Goal: Obtain resource: Obtain resource

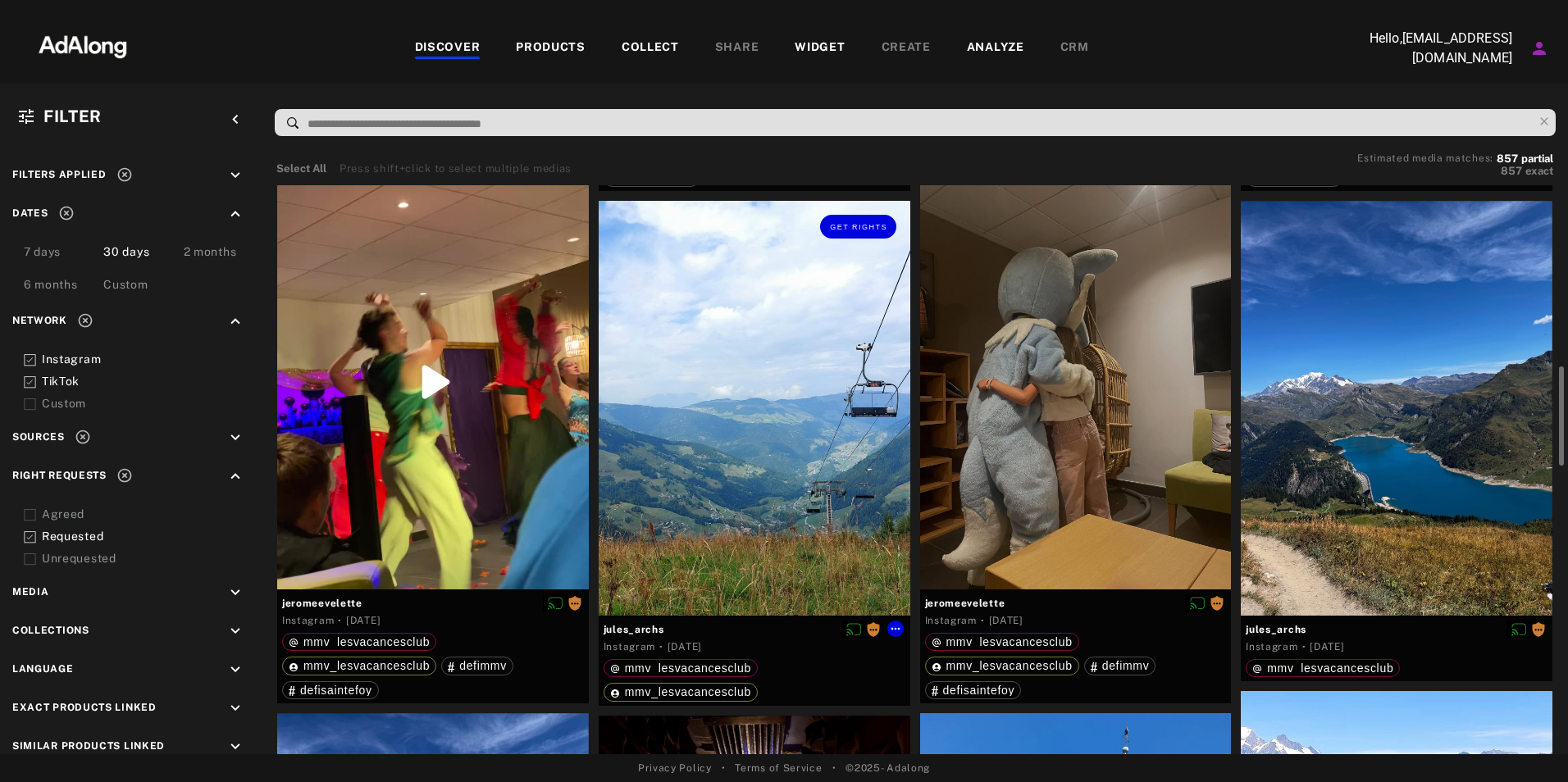
scroll to position [1041, 0]
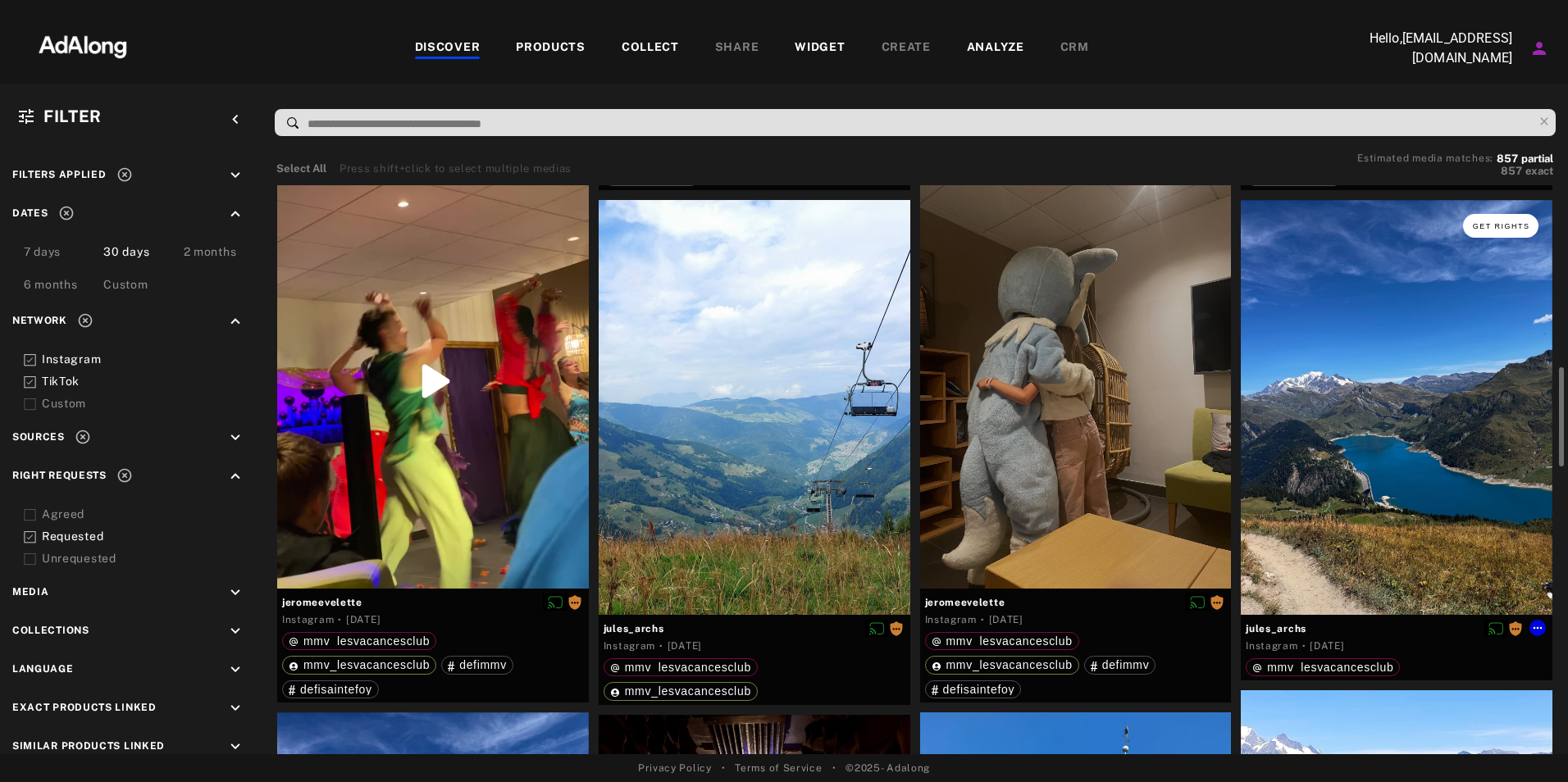
click at [1484, 223] on span "Get rights" at bounding box center [1502, 226] width 57 height 9
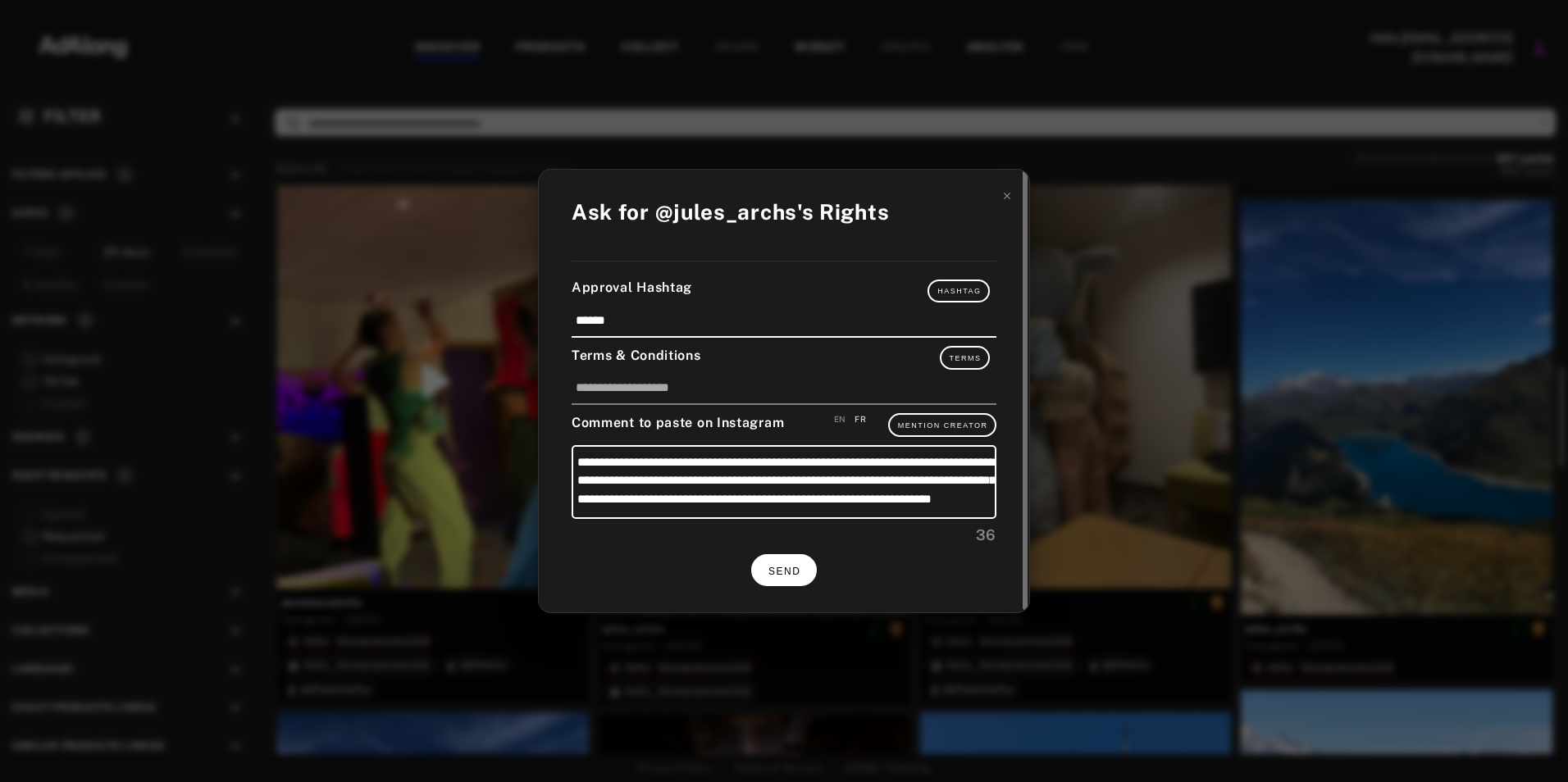
click at [773, 581] on button "SEND" at bounding box center [784, 570] width 65 height 32
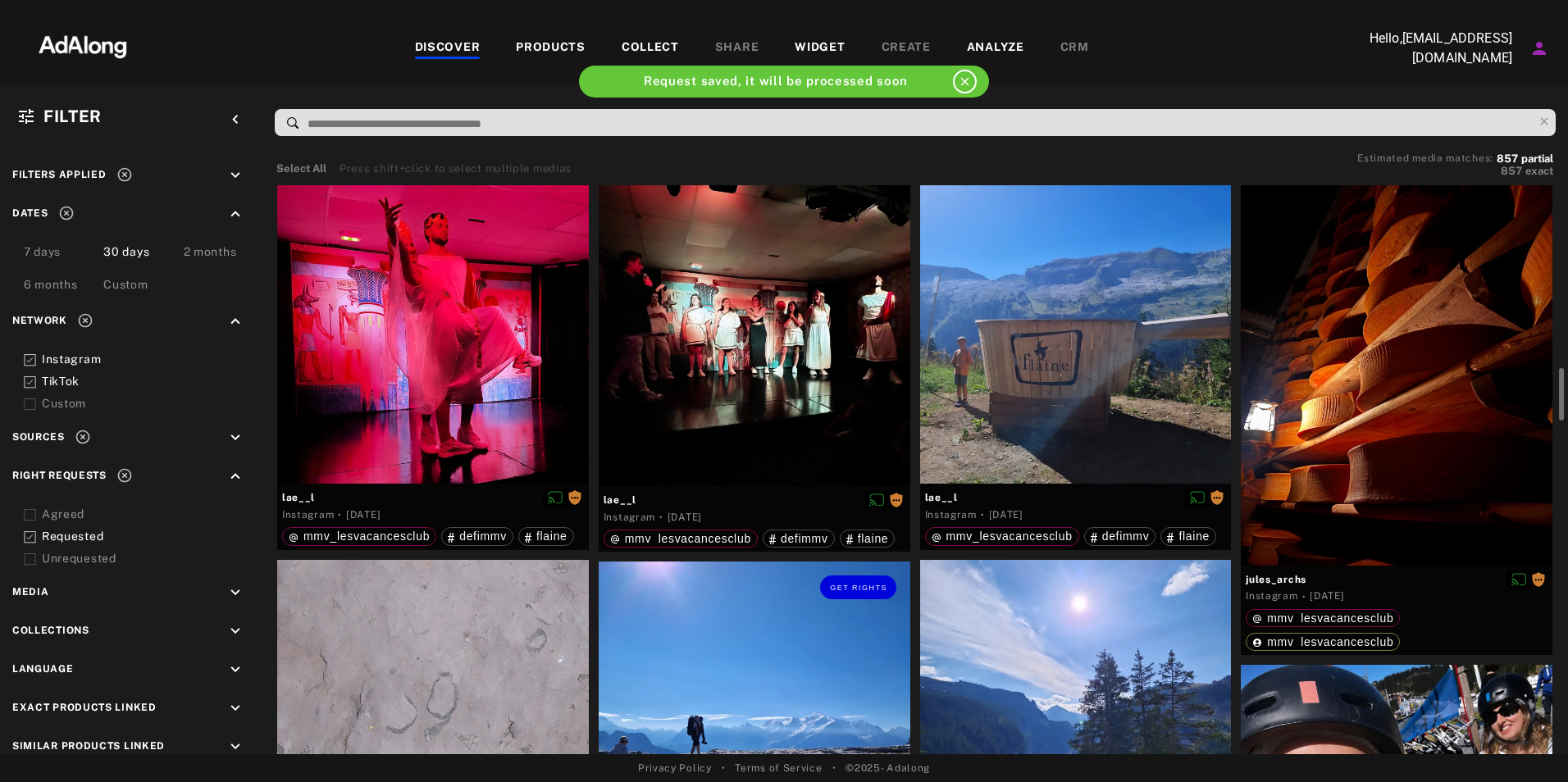
scroll to position [1985, 0]
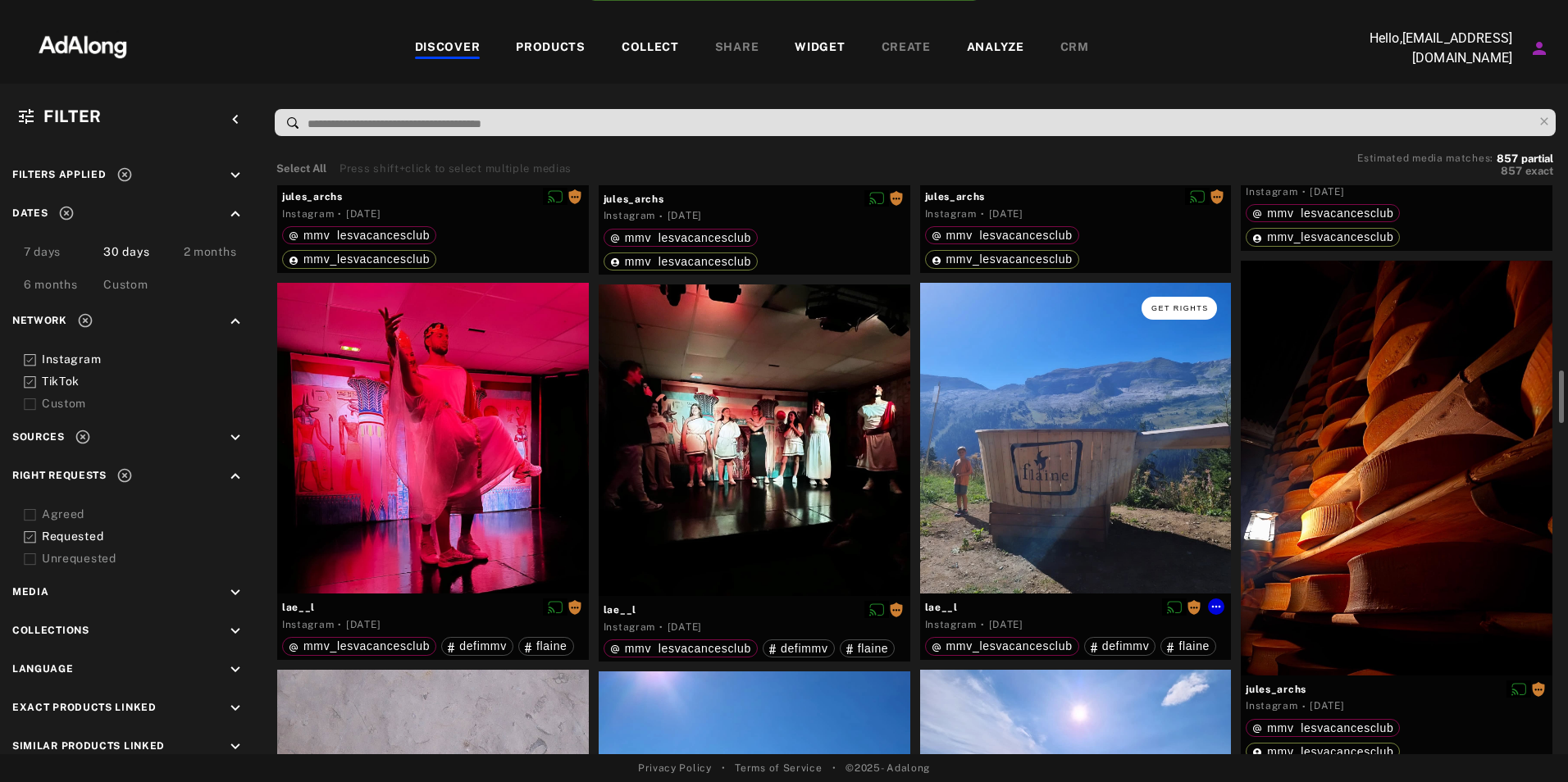
click at [1163, 307] on span "Get rights" at bounding box center [1180, 308] width 57 height 9
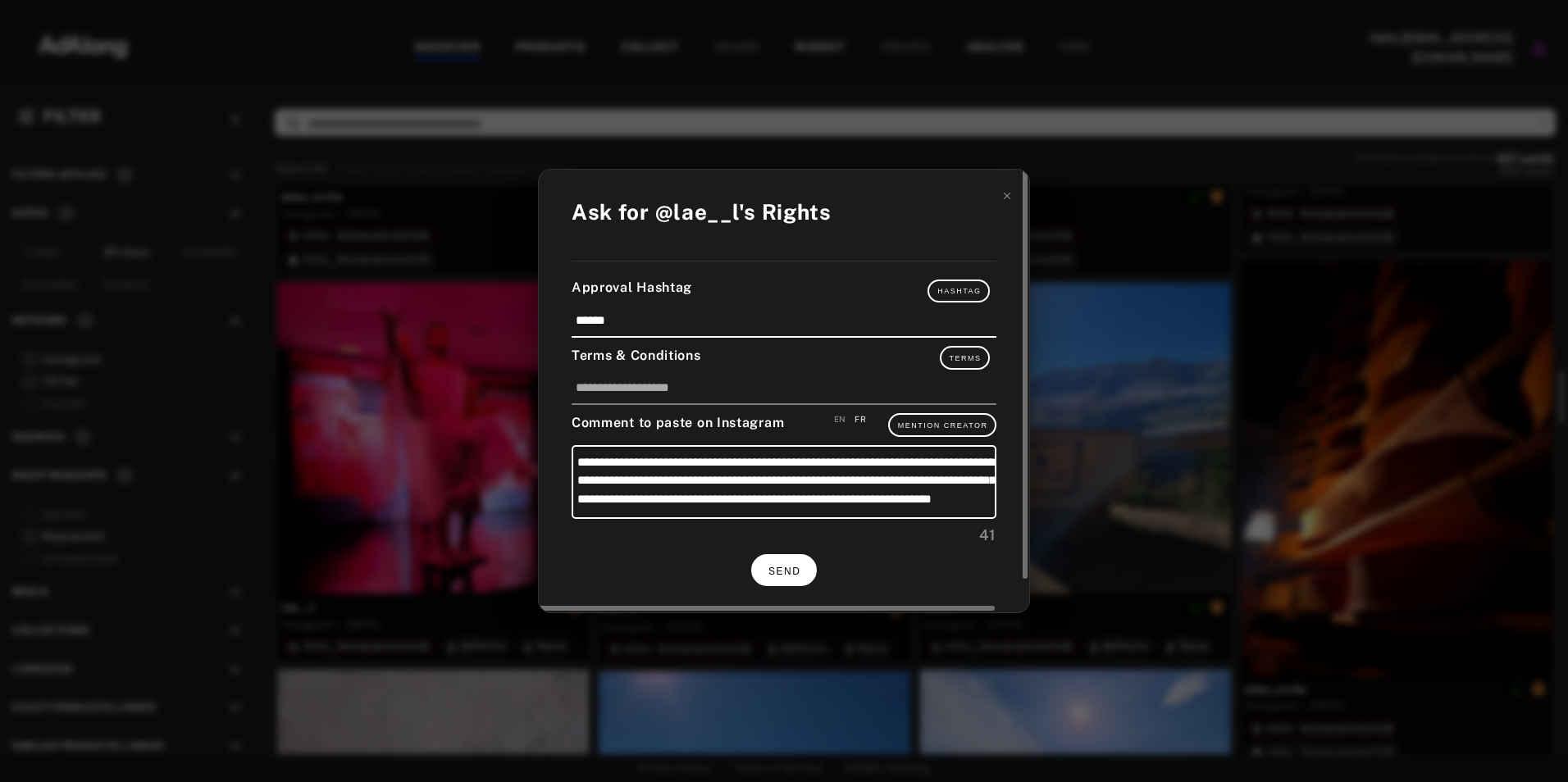
click at [804, 570] on button "SEND" at bounding box center [784, 570] width 65 height 32
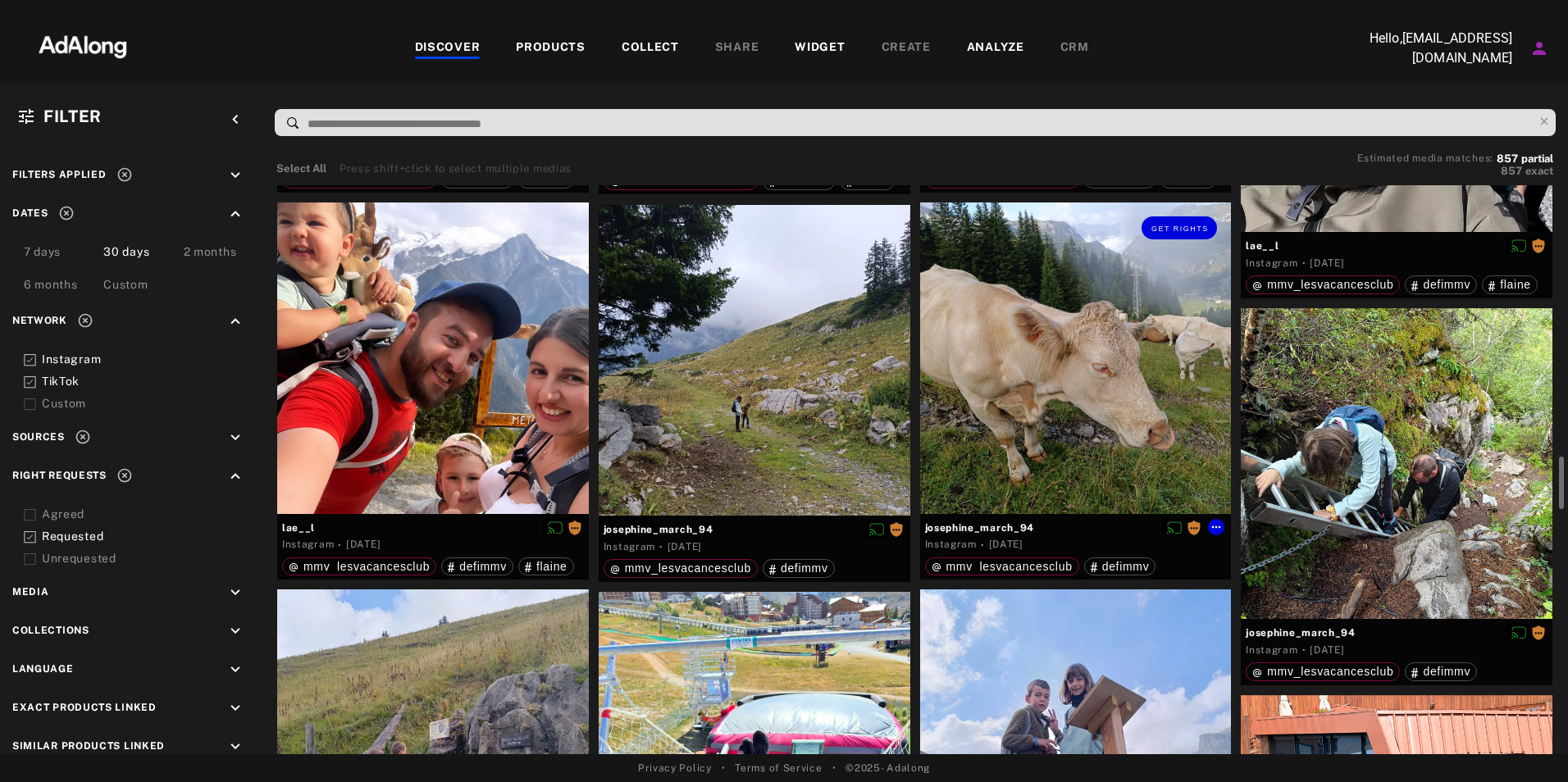
scroll to position [2891, 0]
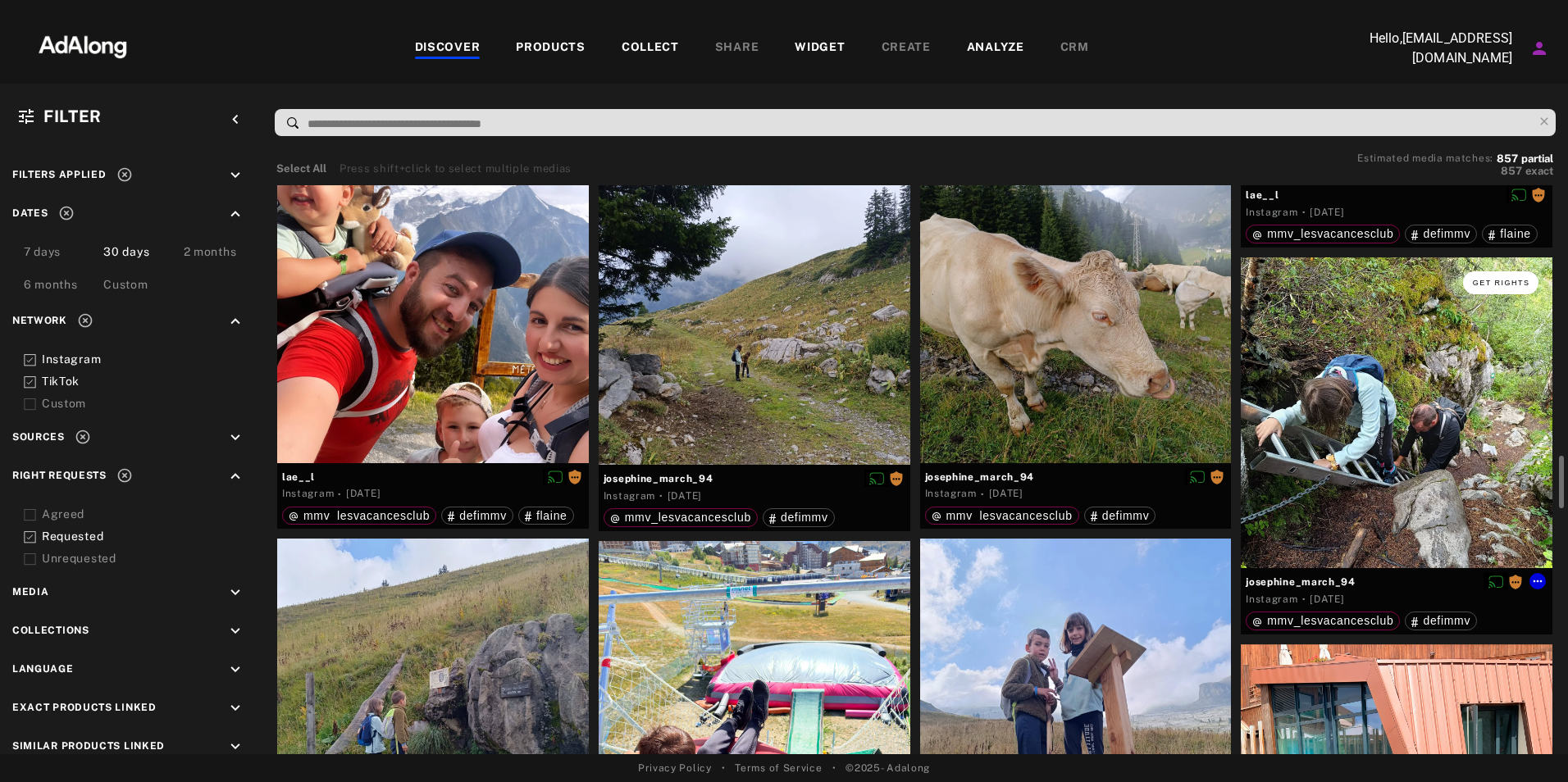
click at [1485, 289] on button "Get rights" at bounding box center [1502, 283] width 76 height 23
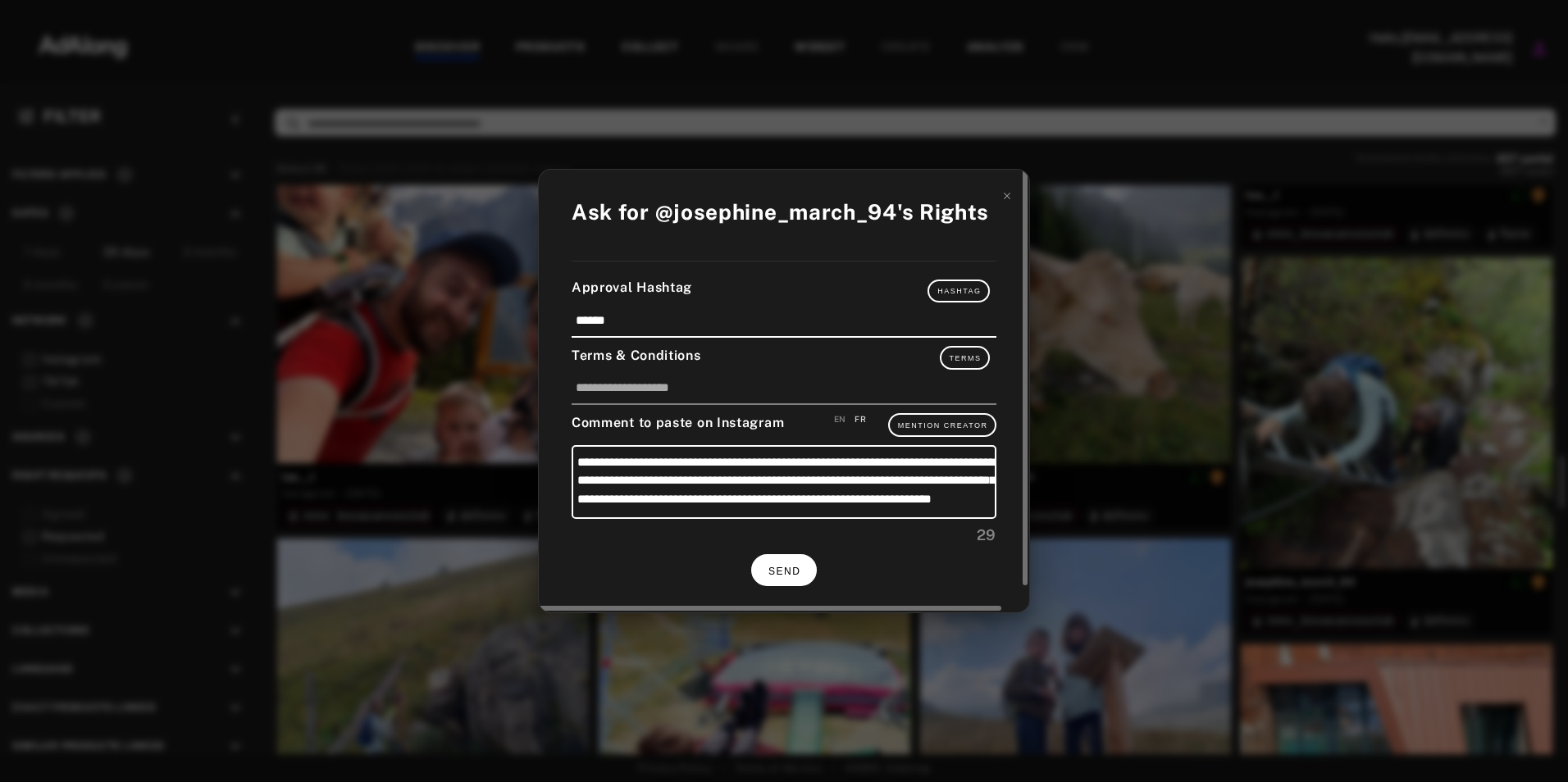
click at [801, 563] on button "SEND" at bounding box center [784, 570] width 65 height 32
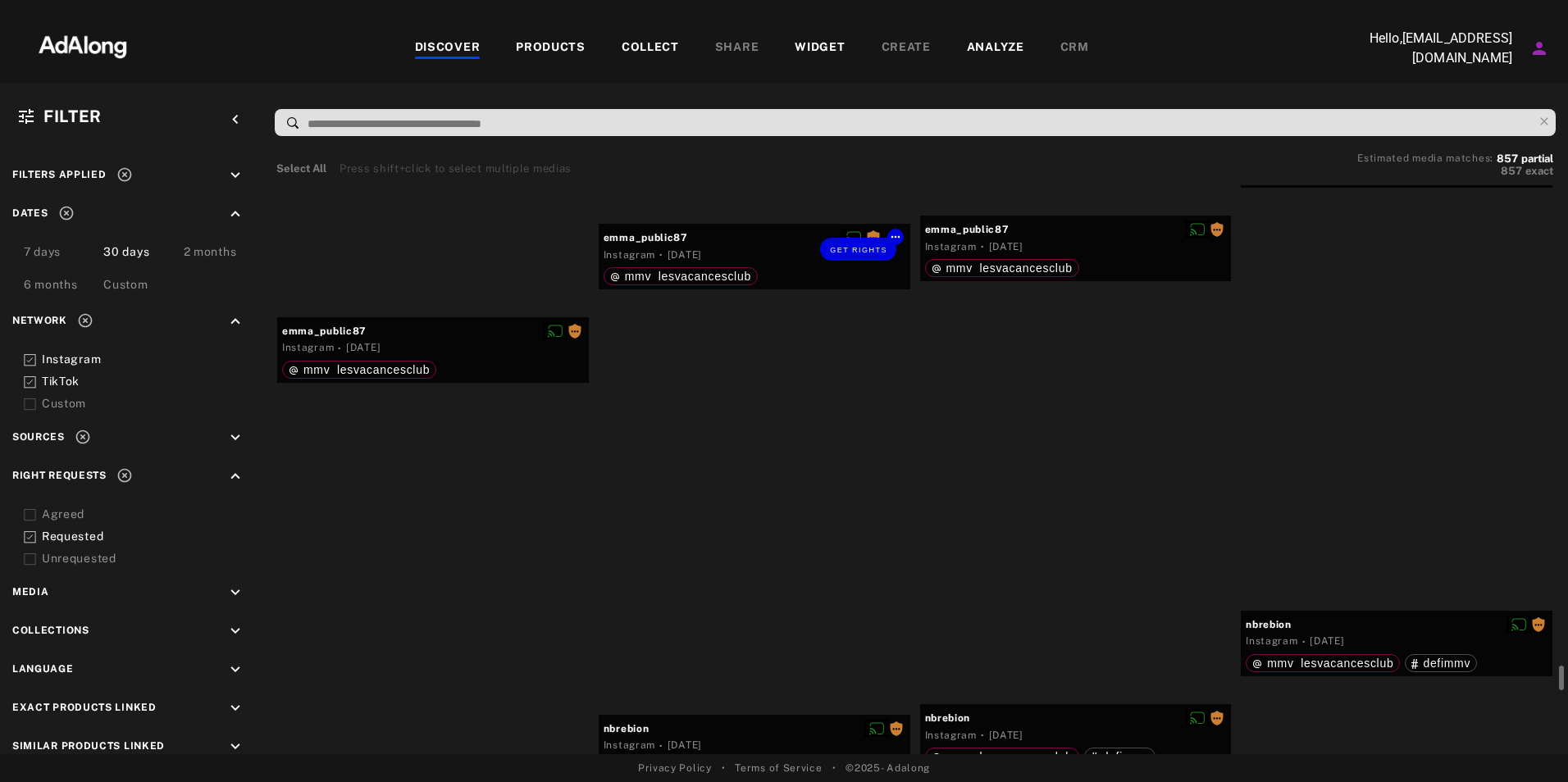
scroll to position [22910, 0]
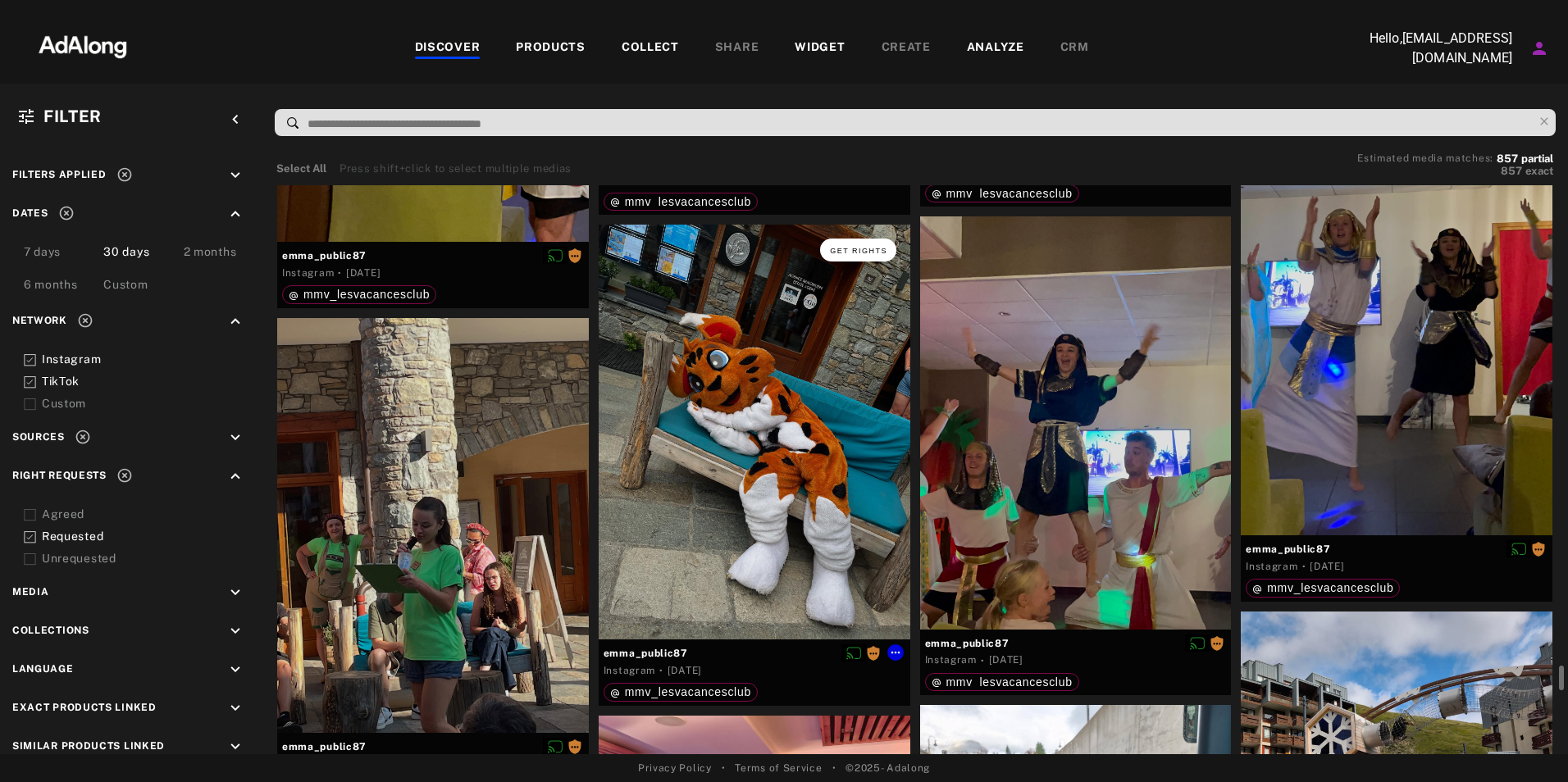
click at [854, 248] on span "Get rights" at bounding box center [859, 251] width 57 height 9
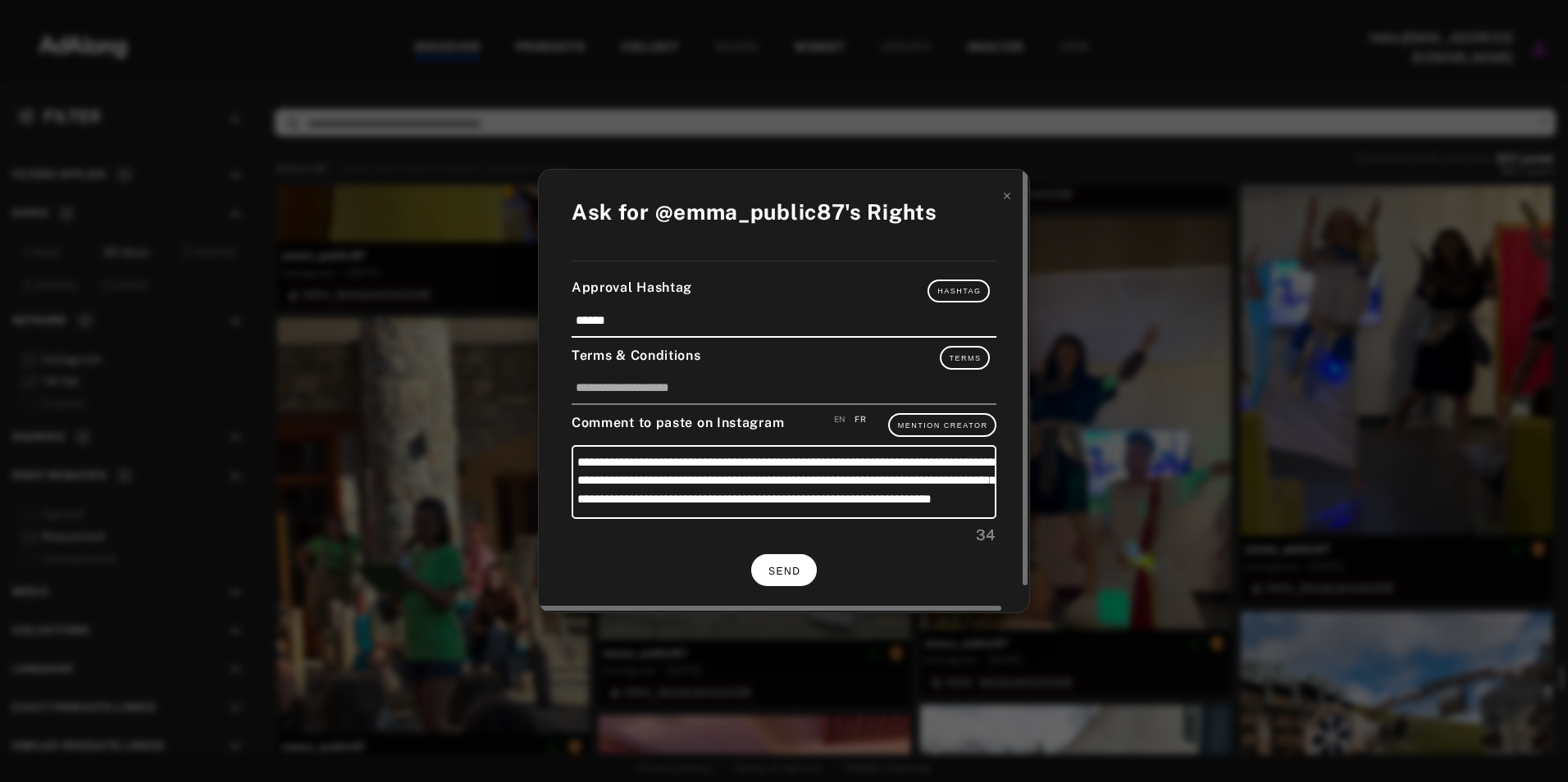
click at [784, 566] on span "SEND" at bounding box center [785, 571] width 32 height 11
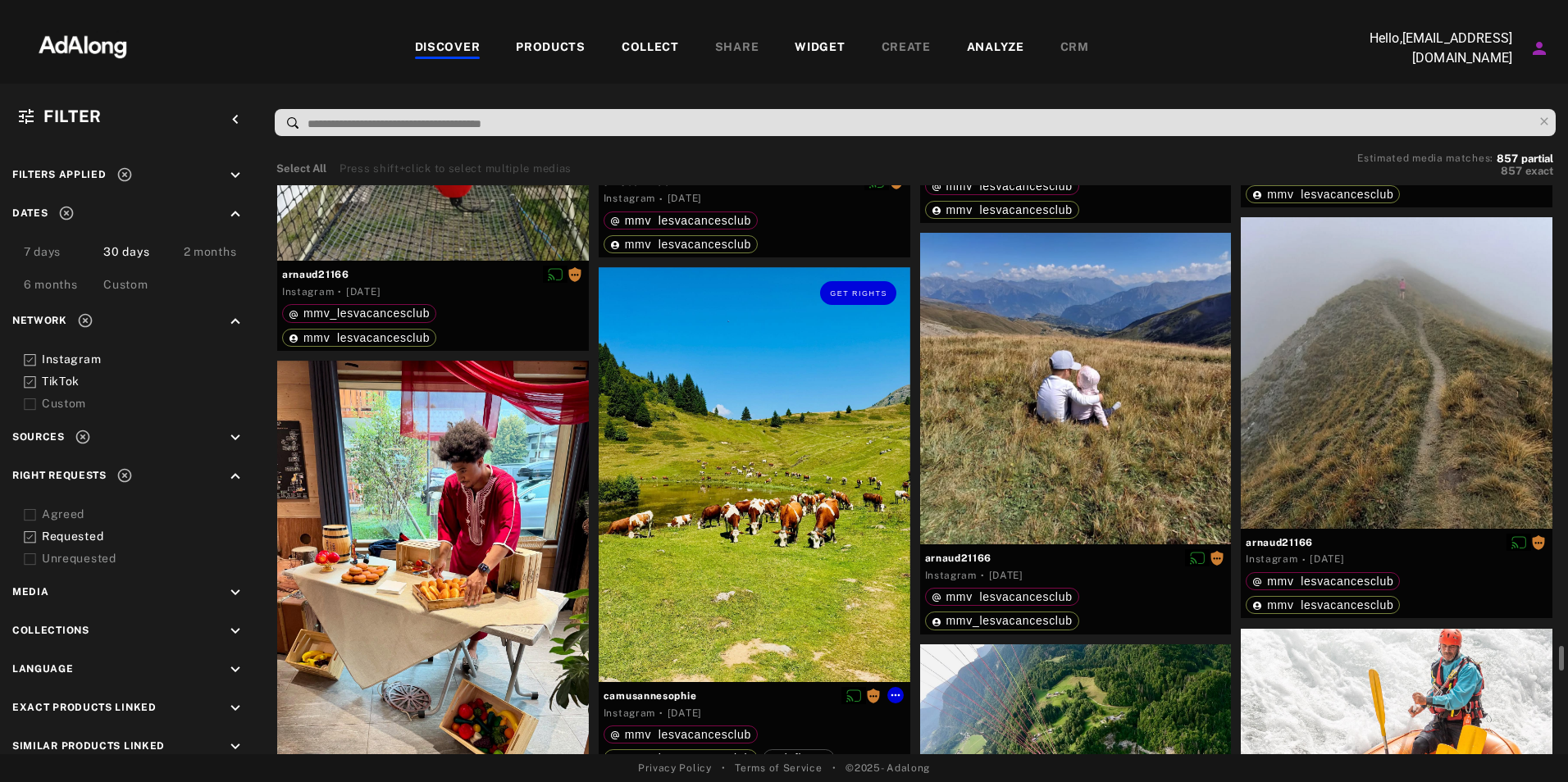
scroll to position [26038, 0]
click at [870, 290] on span "Get rights" at bounding box center [859, 294] width 57 height 9
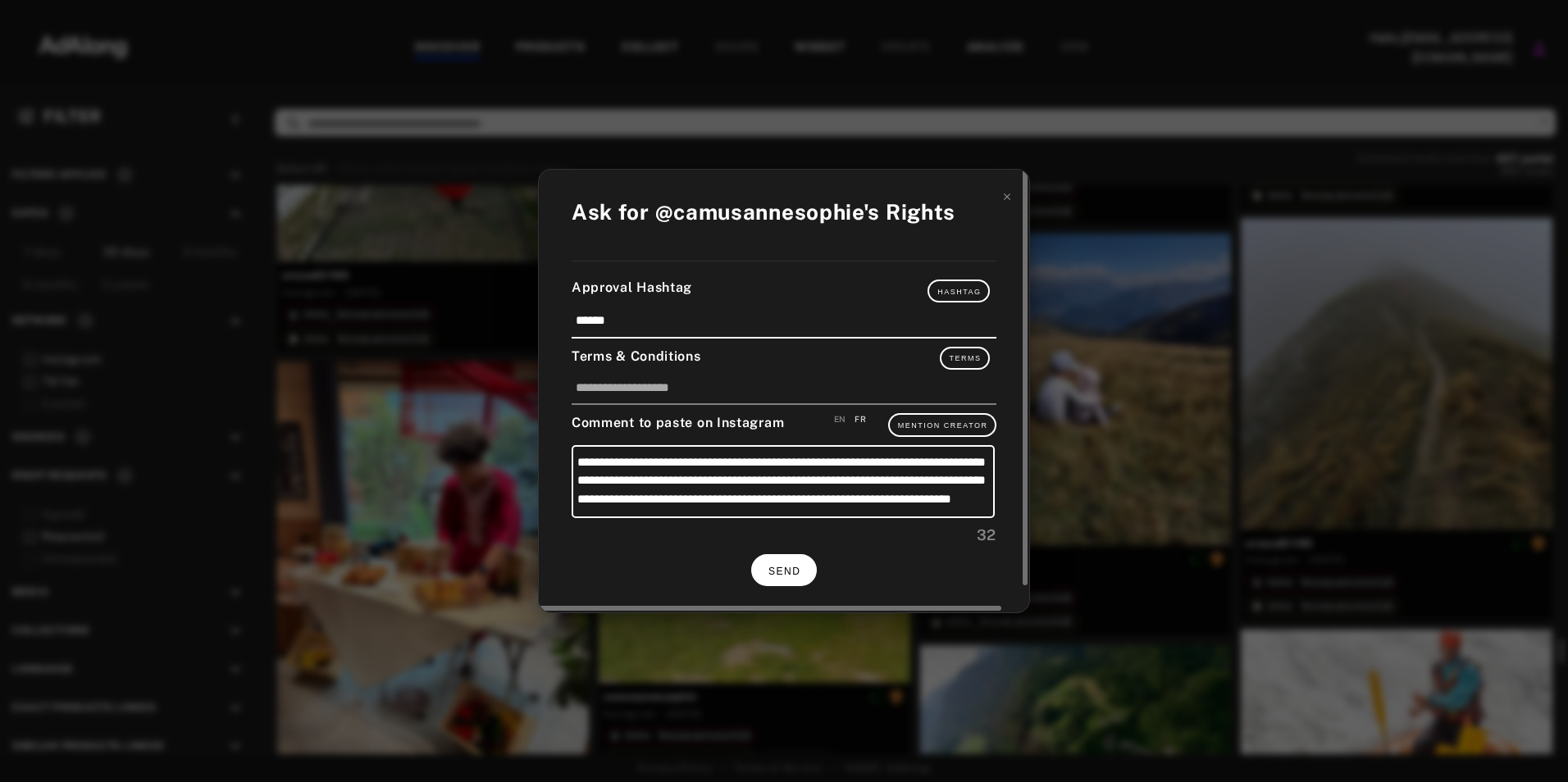
click at [796, 560] on button "SEND" at bounding box center [784, 570] width 65 height 32
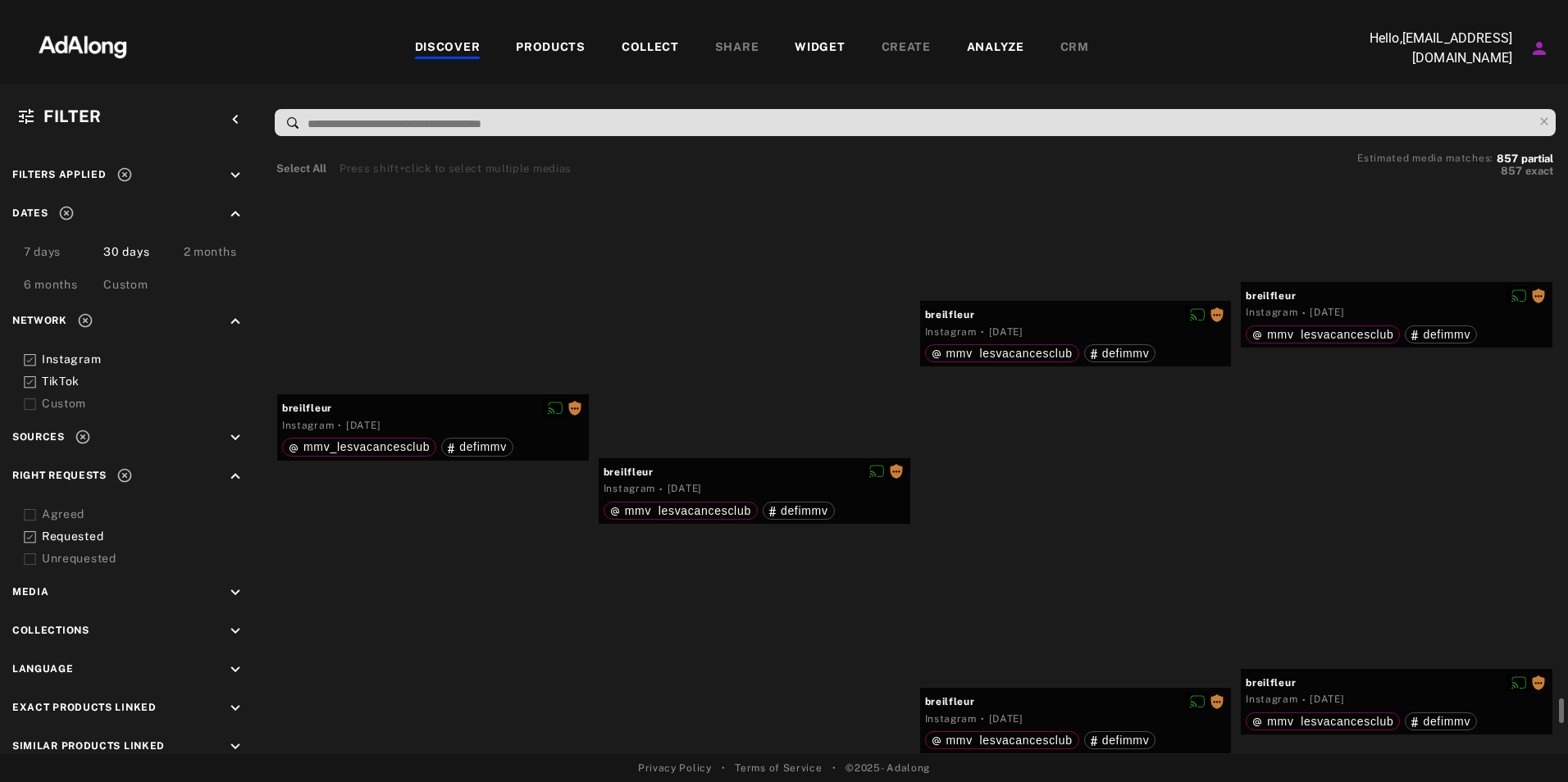
scroll to position [41566, 0]
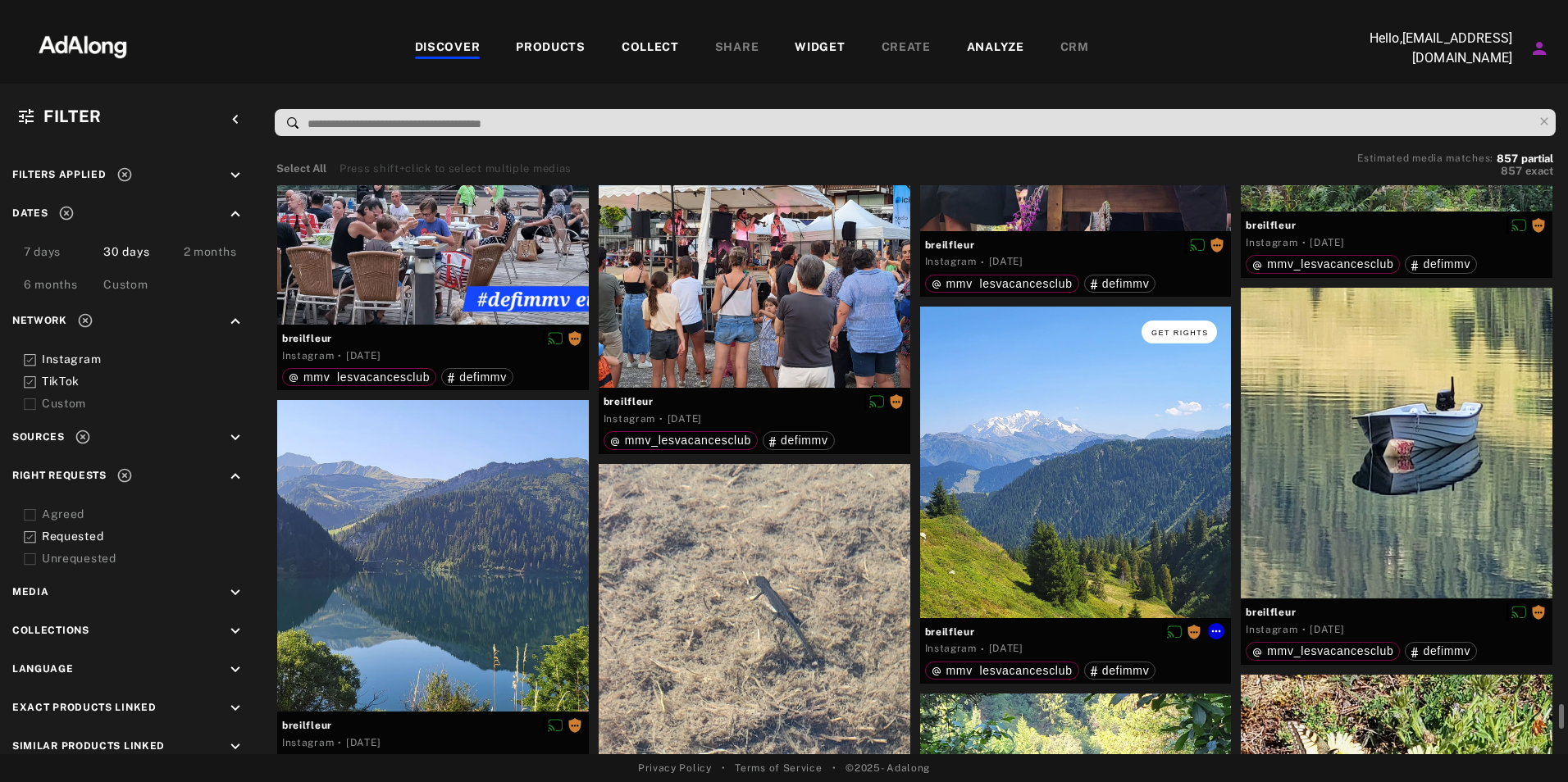
click at [1173, 334] on span "Get rights" at bounding box center [1180, 333] width 57 height 9
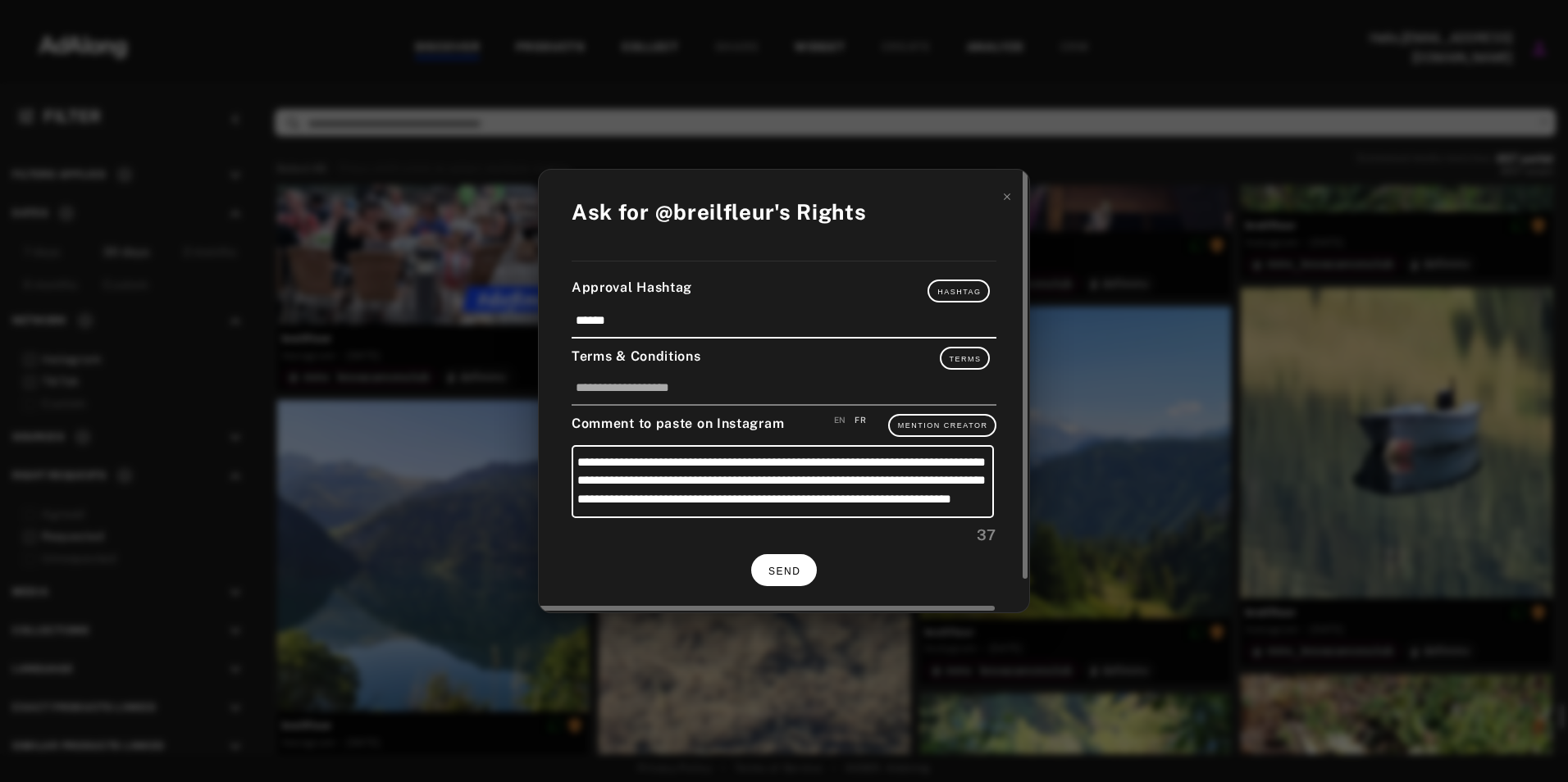
click at [768, 562] on button "SEND" at bounding box center [784, 570] width 65 height 32
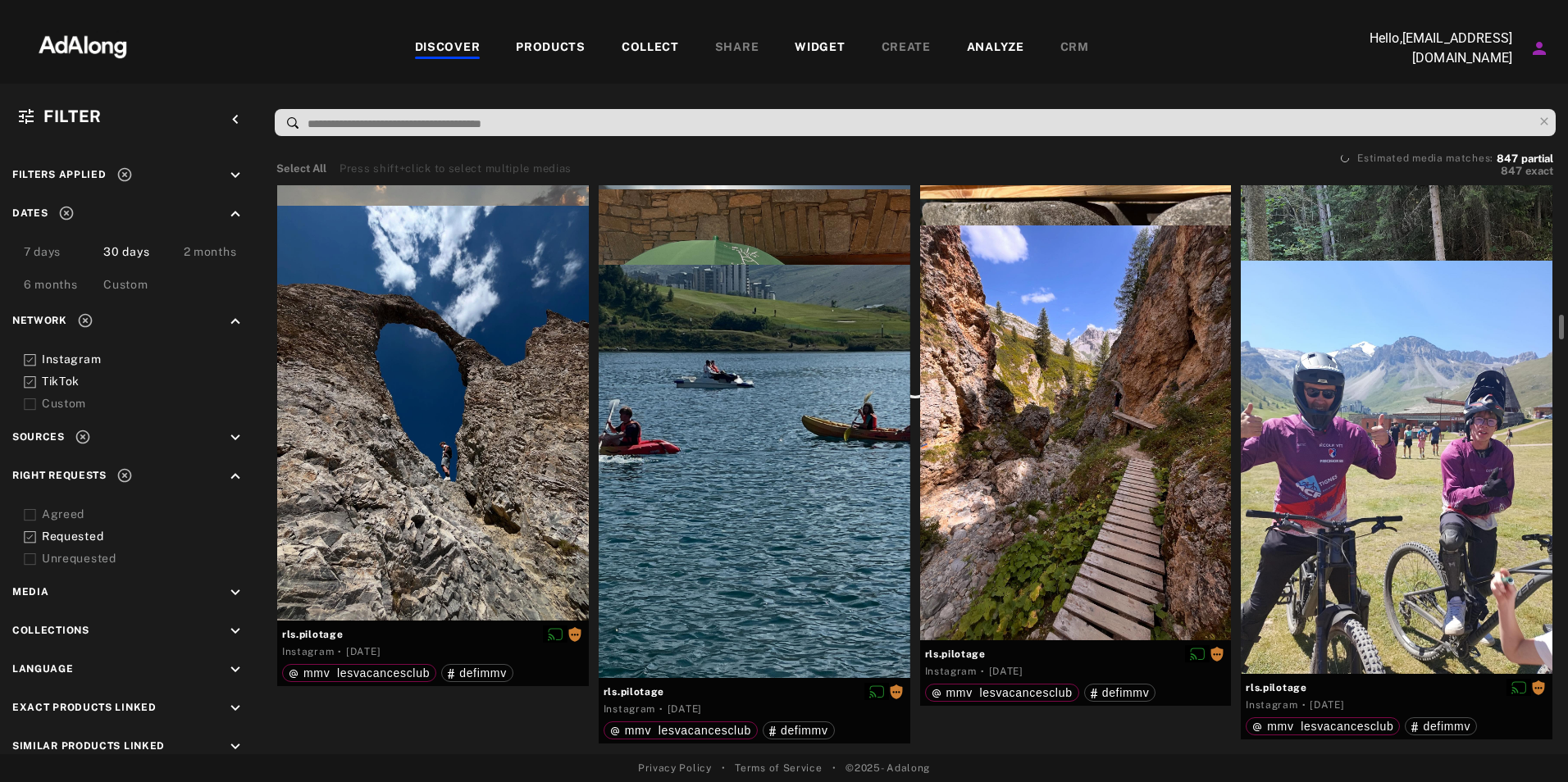
scroll to position [44162, 0]
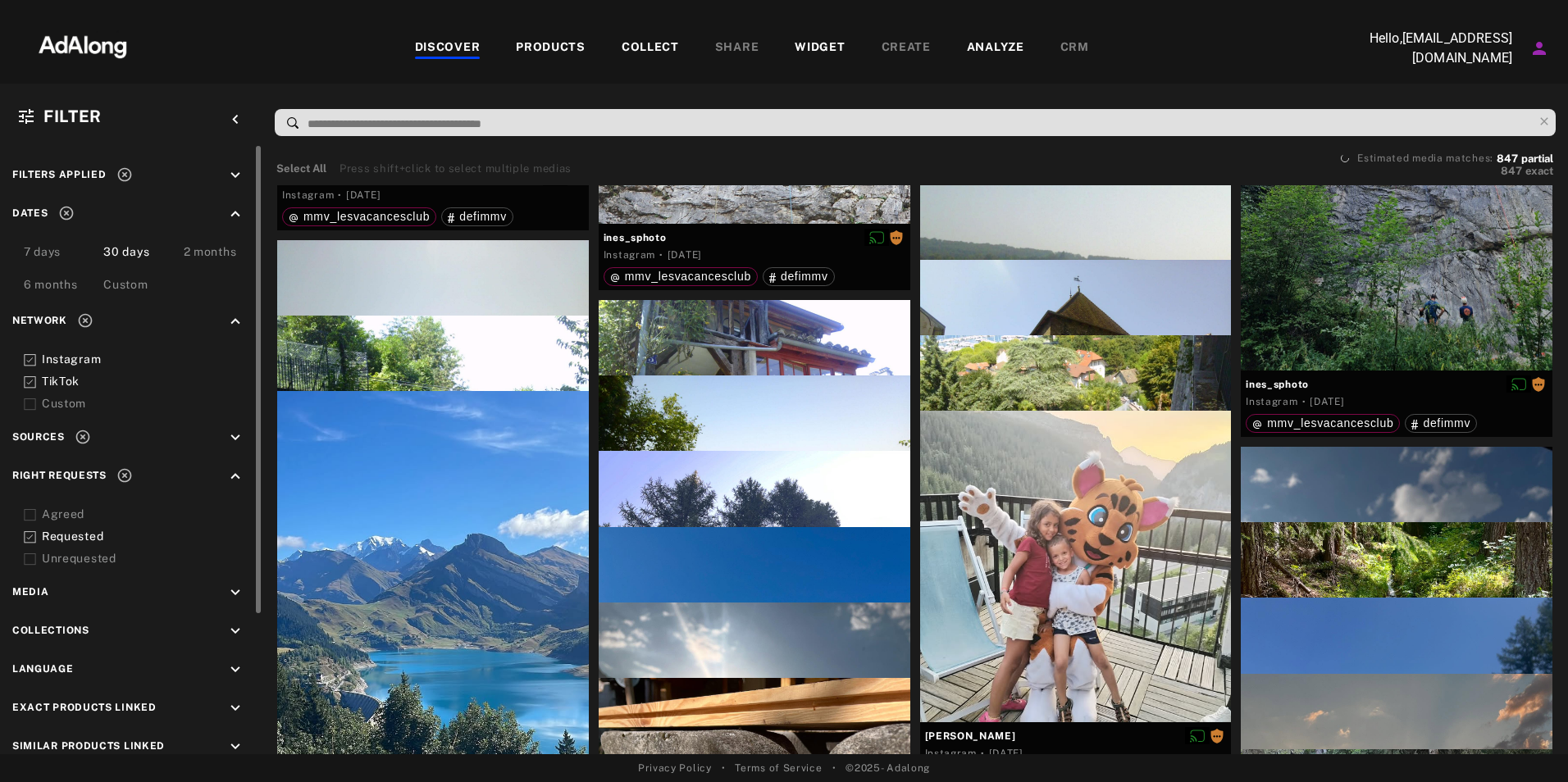
click at [47, 256] on div "7 days" at bounding box center [42, 253] width 37 height 20
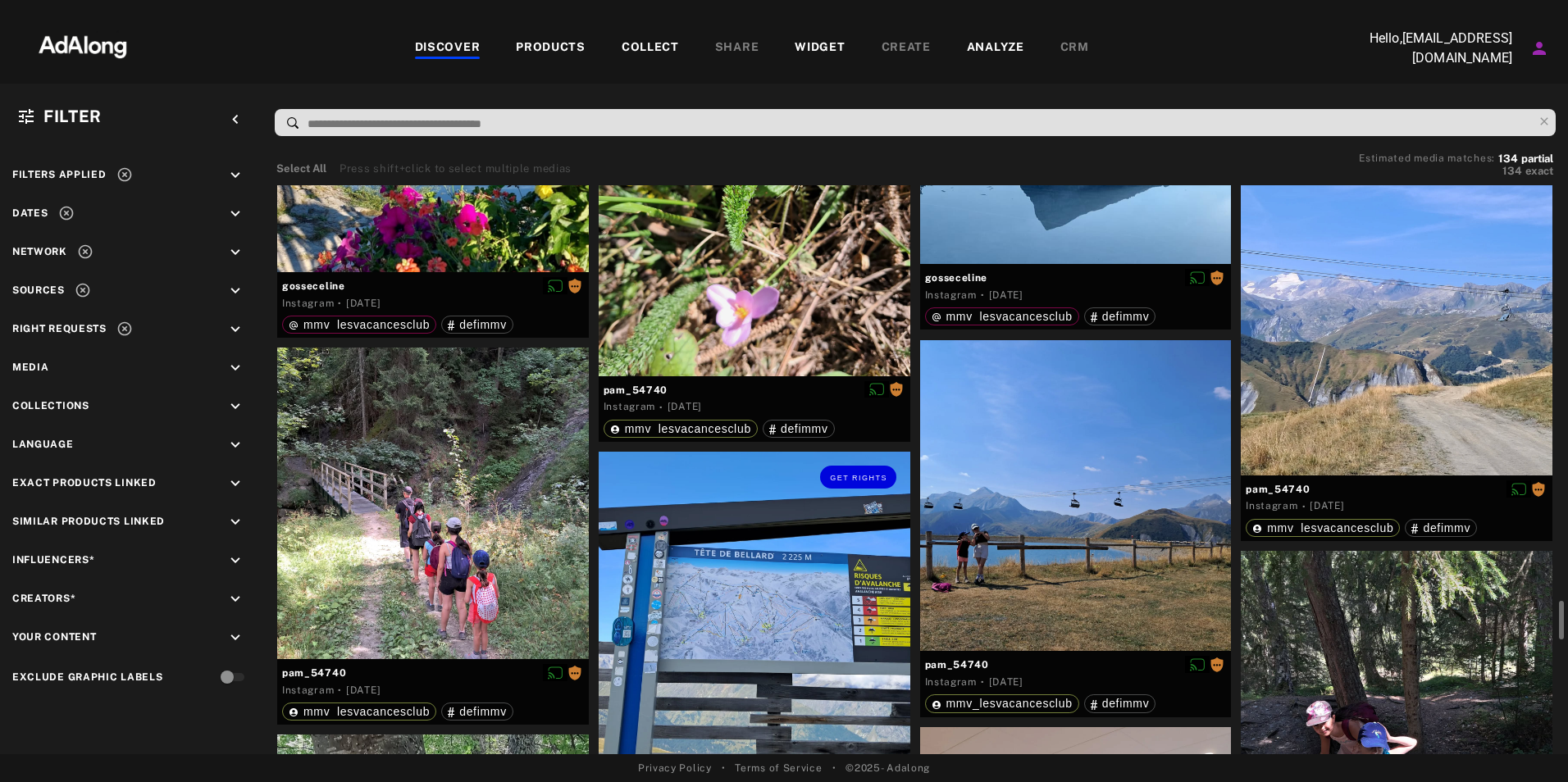
scroll to position [5803, 0]
click at [1094, 456] on div "Get rights" at bounding box center [1076, 497] width 311 height 311
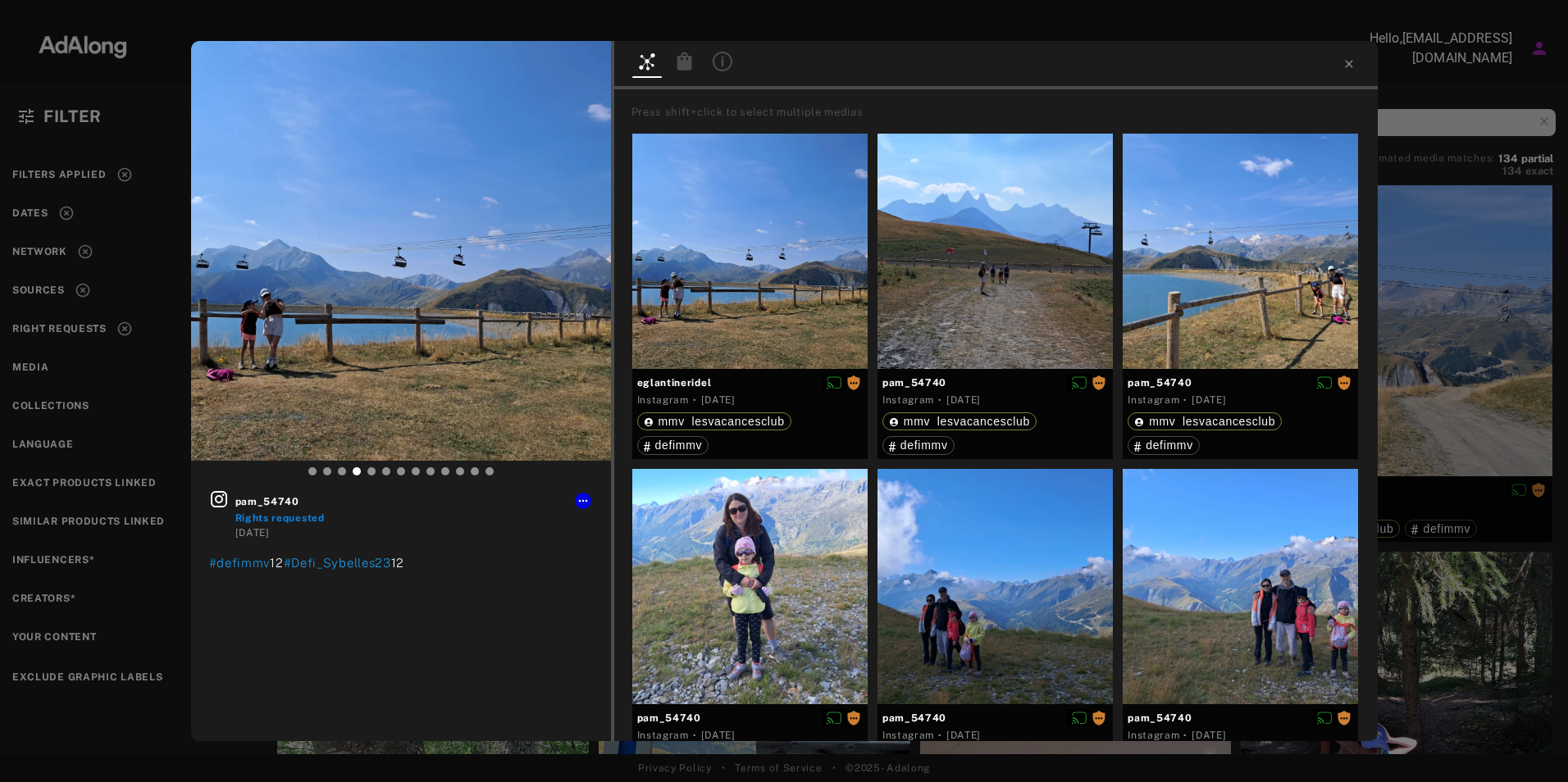
click at [1358, 57] on div at bounding box center [996, 65] width 764 height 48
click at [1343, 65] on icon at bounding box center [1350, 64] width 13 height 13
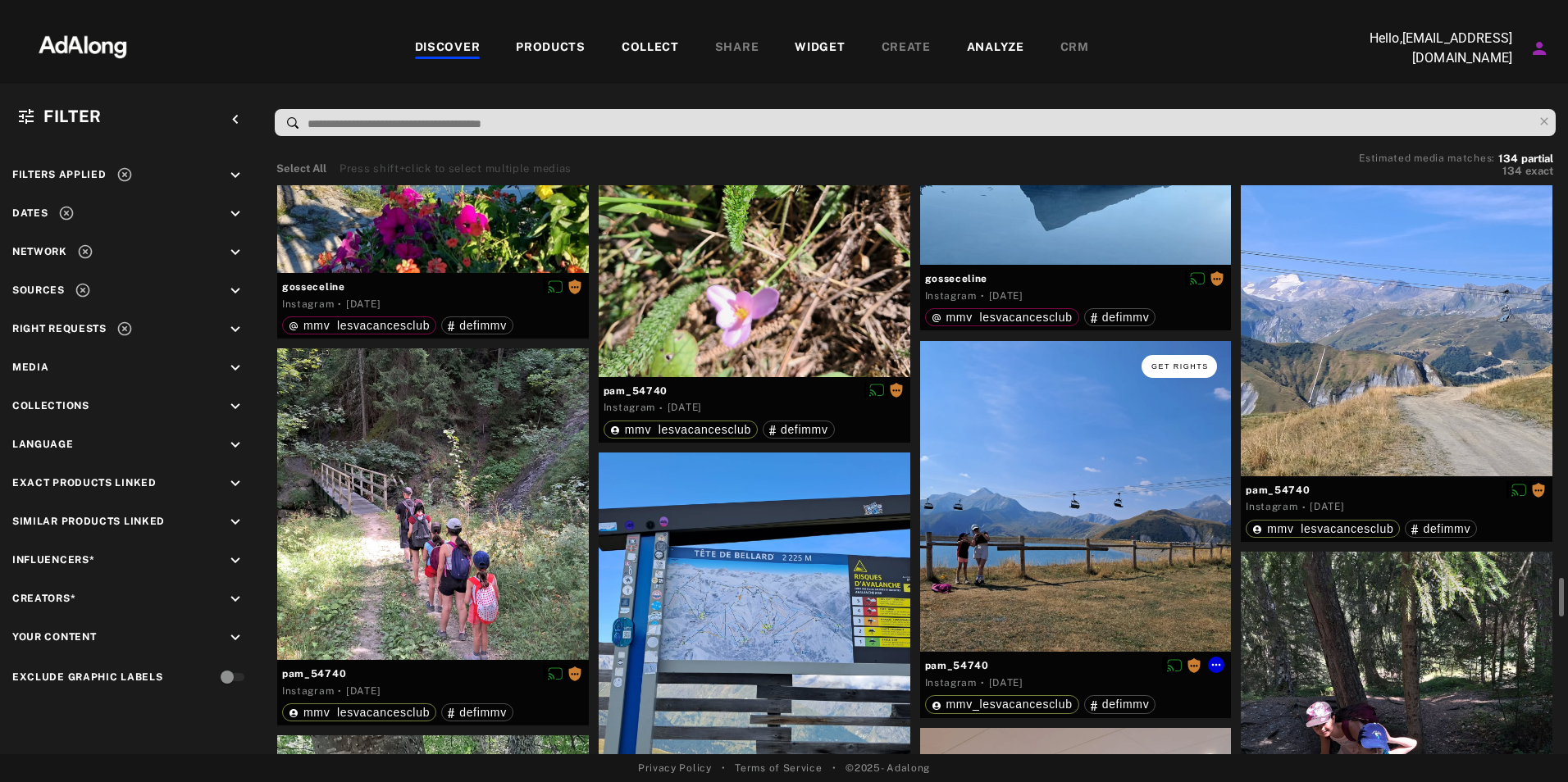
click at [1196, 374] on button "Get rights" at bounding box center [1180, 366] width 76 height 23
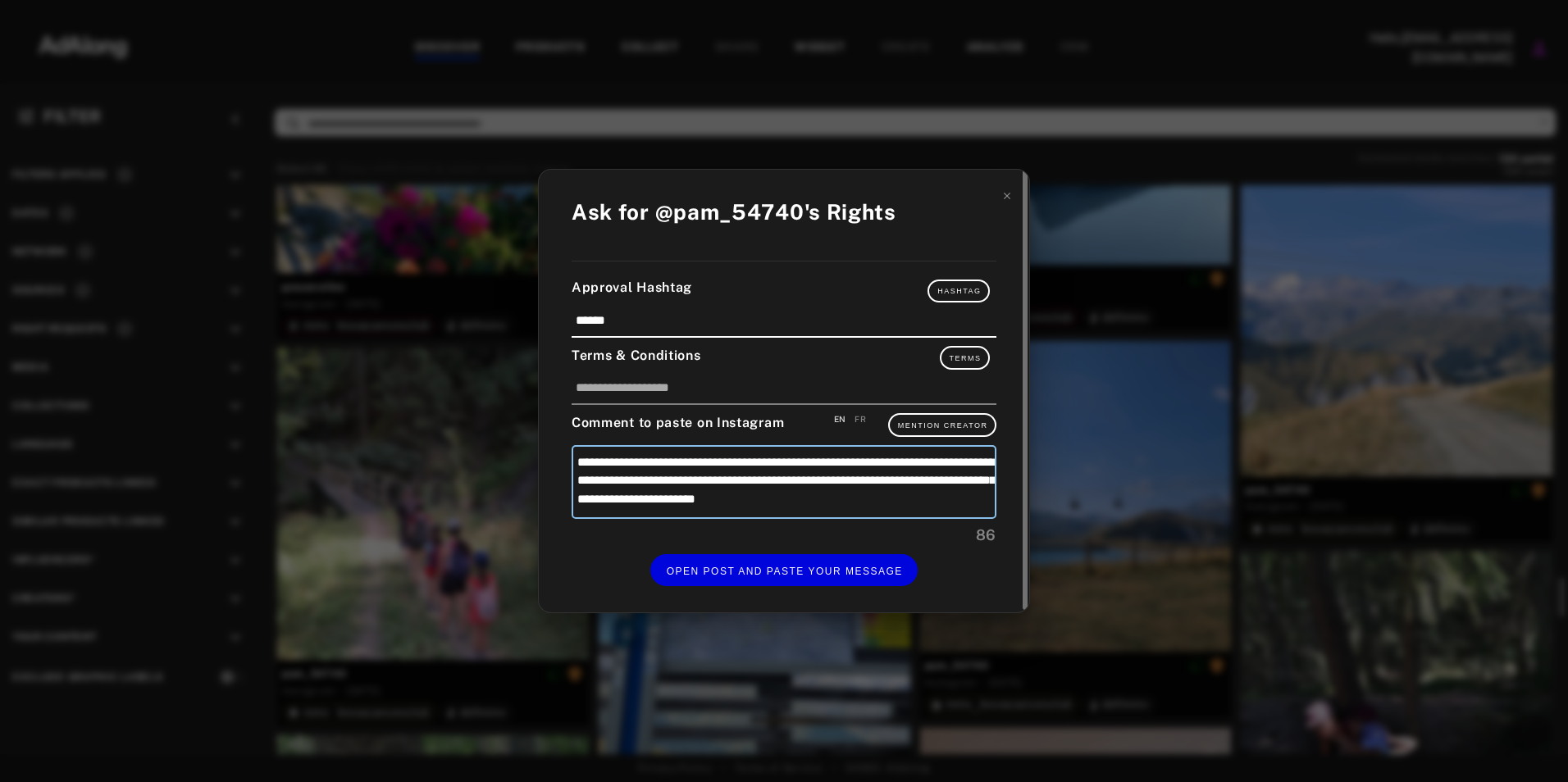
click at [936, 499] on textarea "**********" at bounding box center [784, 482] width 425 height 74
type textarea "**********"
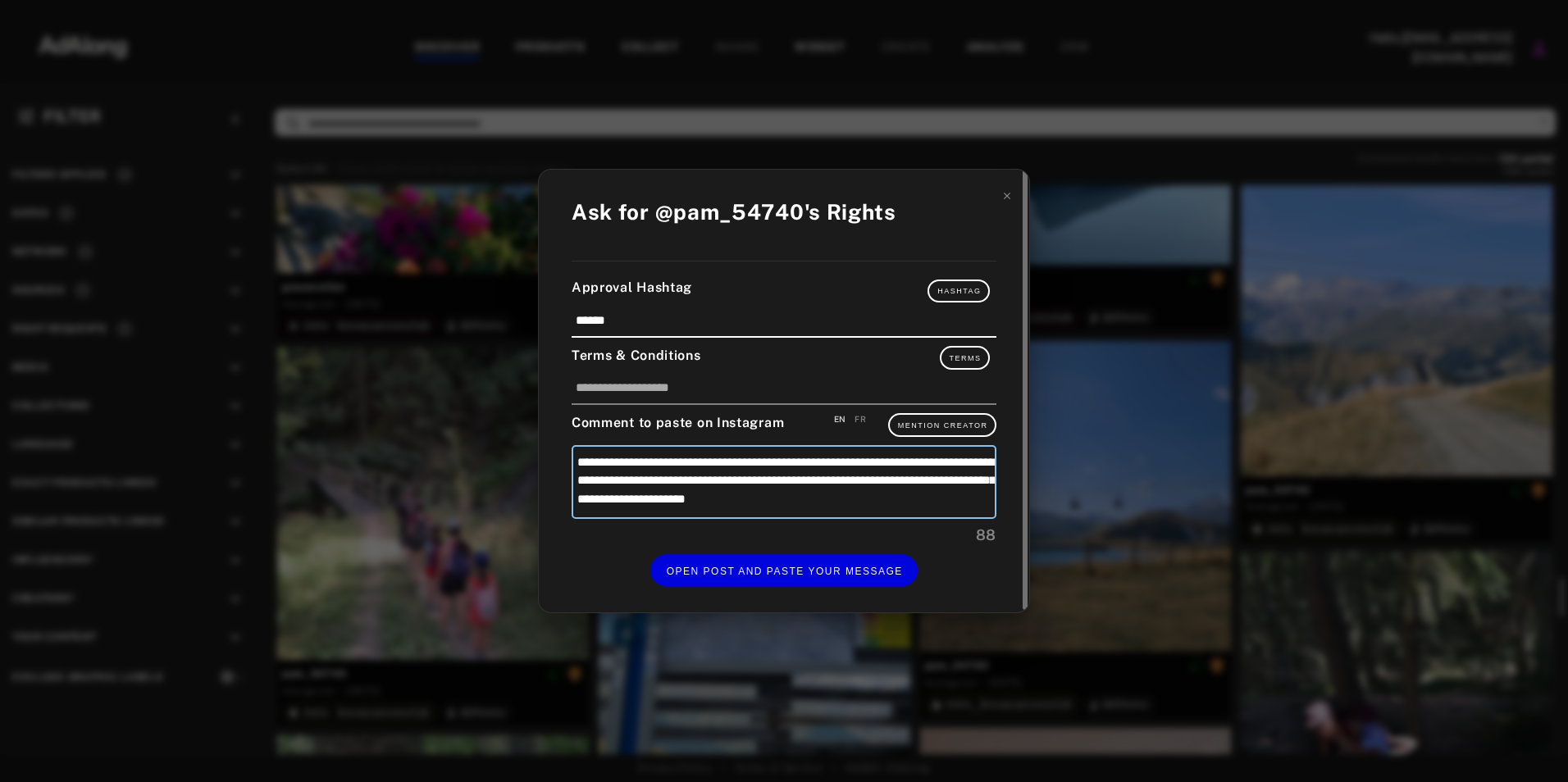
type textarea "**********"
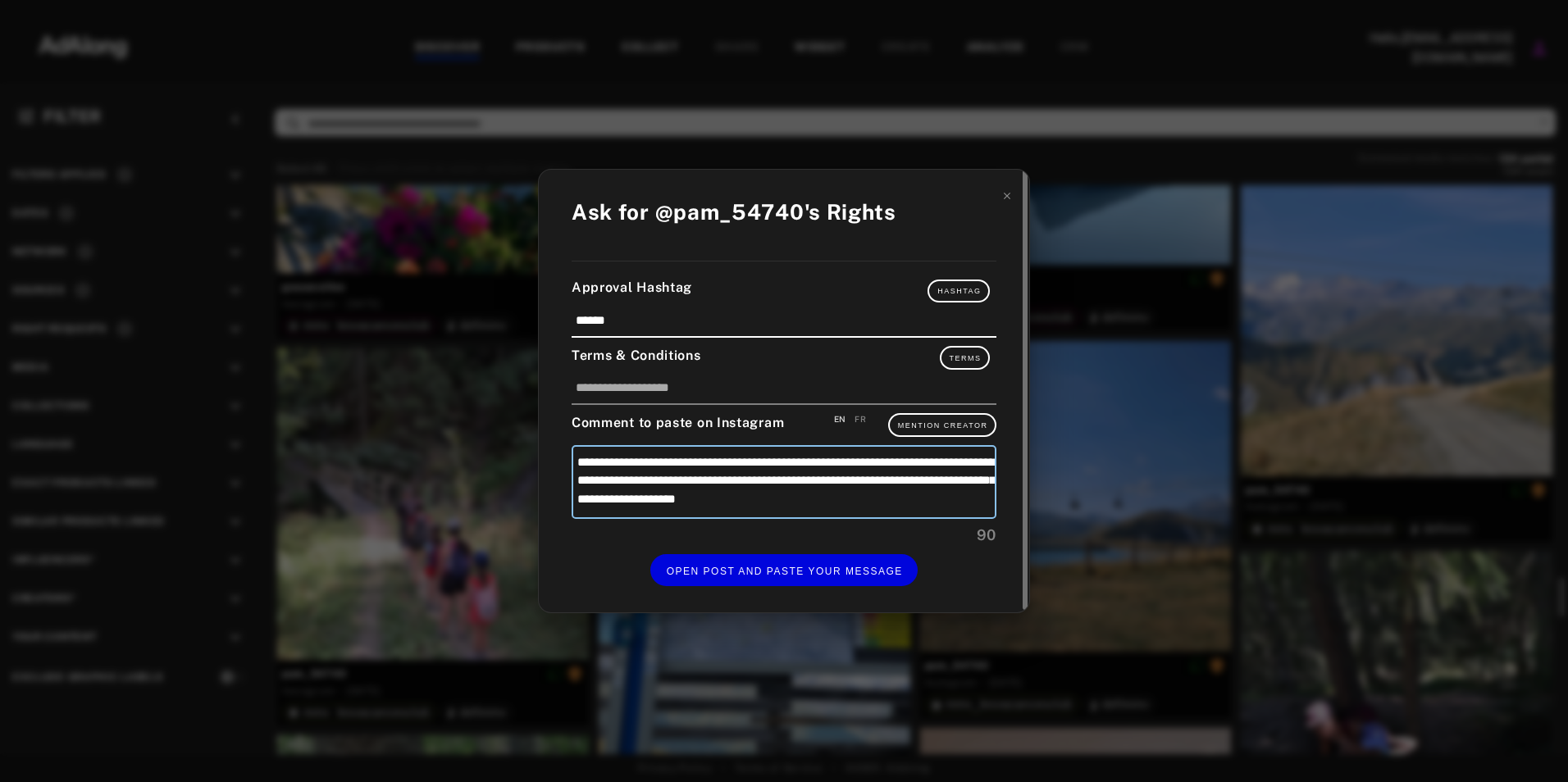
type textarea "**********"
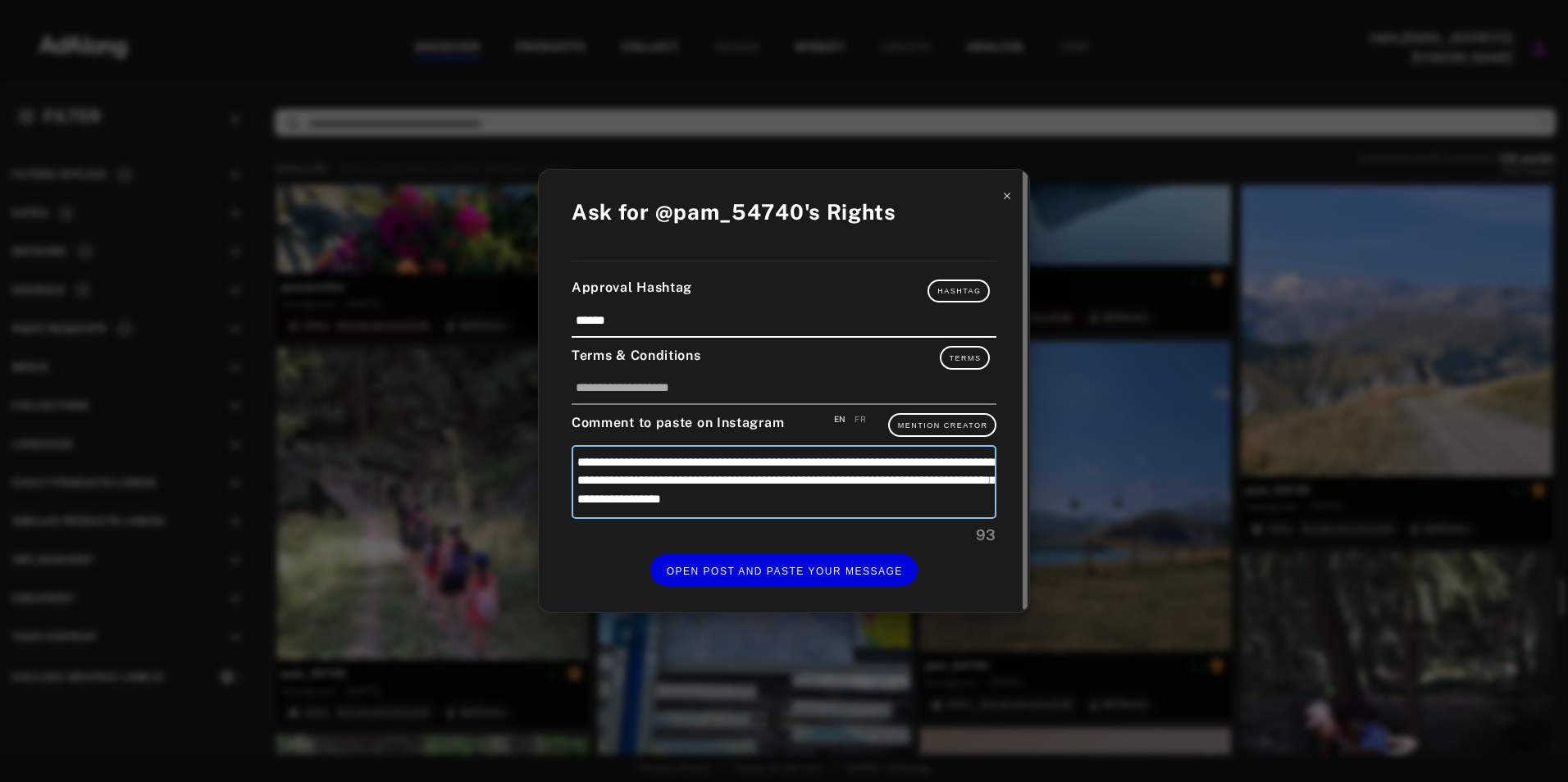
type textarea "**********"
click at [1001, 201] on icon at bounding box center [1007, 196] width 11 height 11
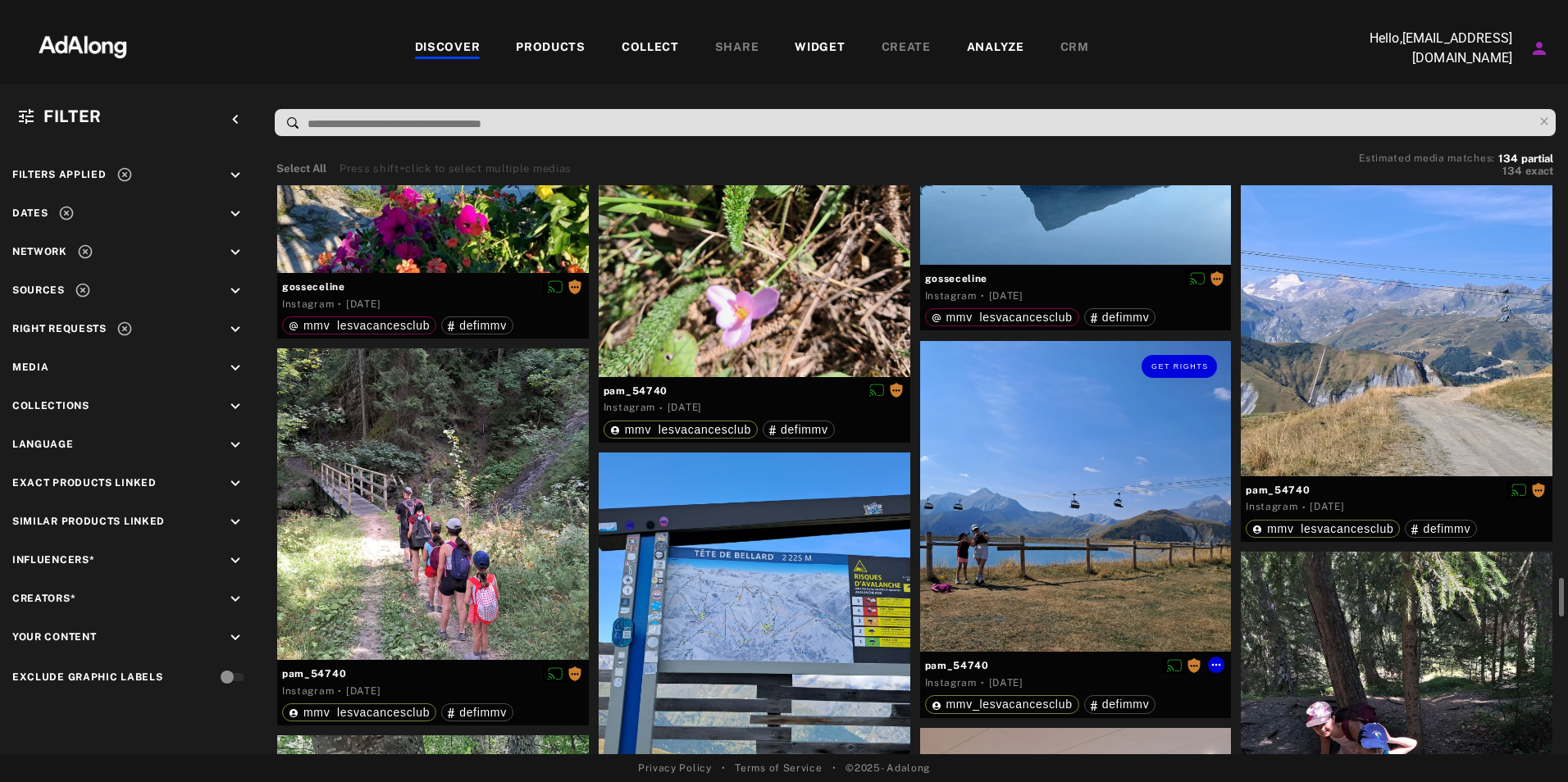
click at [1038, 416] on div "Get rights" at bounding box center [1076, 497] width 311 height 311
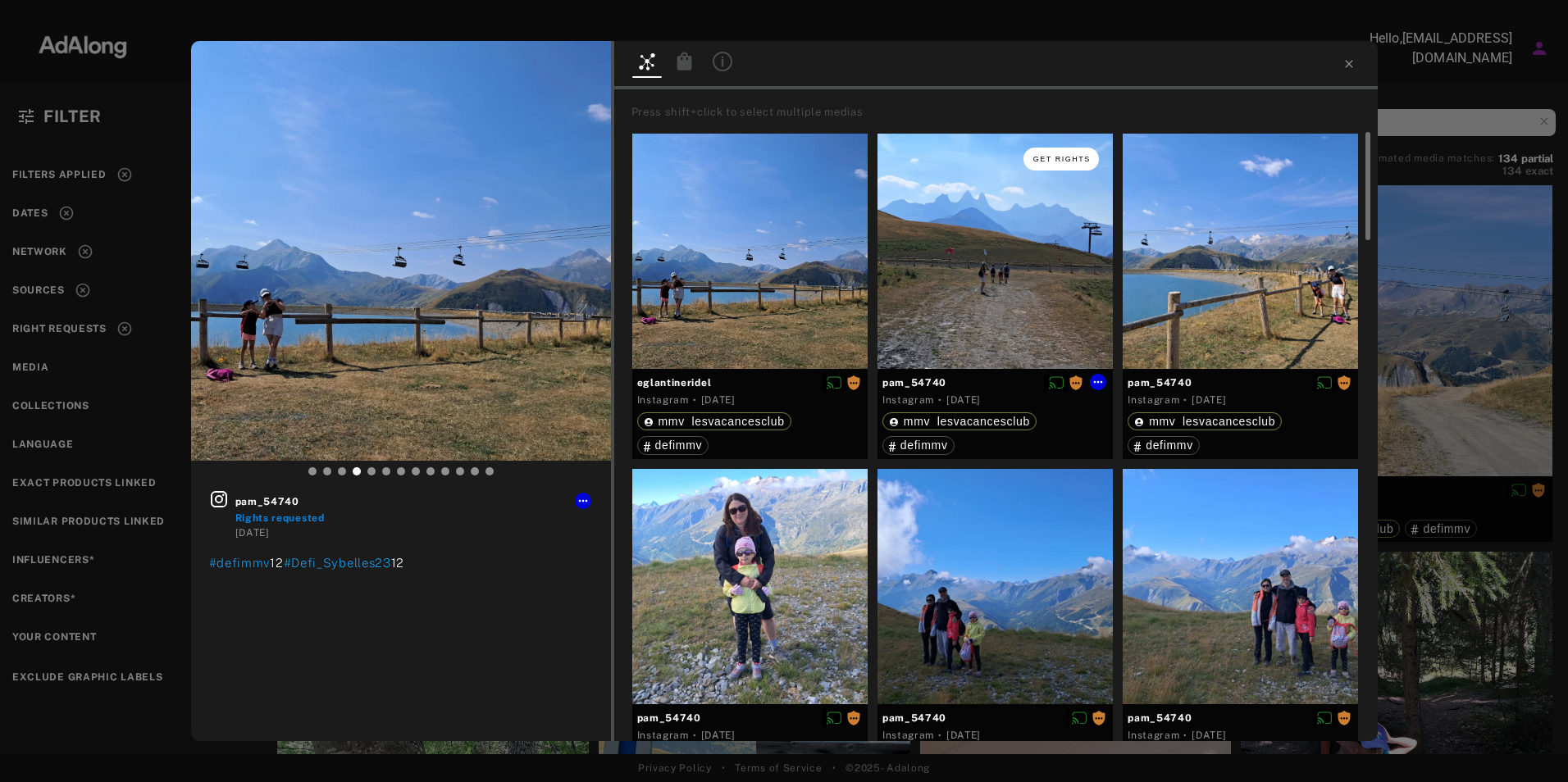
click at [1030, 163] on button "Get rights" at bounding box center [1062, 159] width 76 height 23
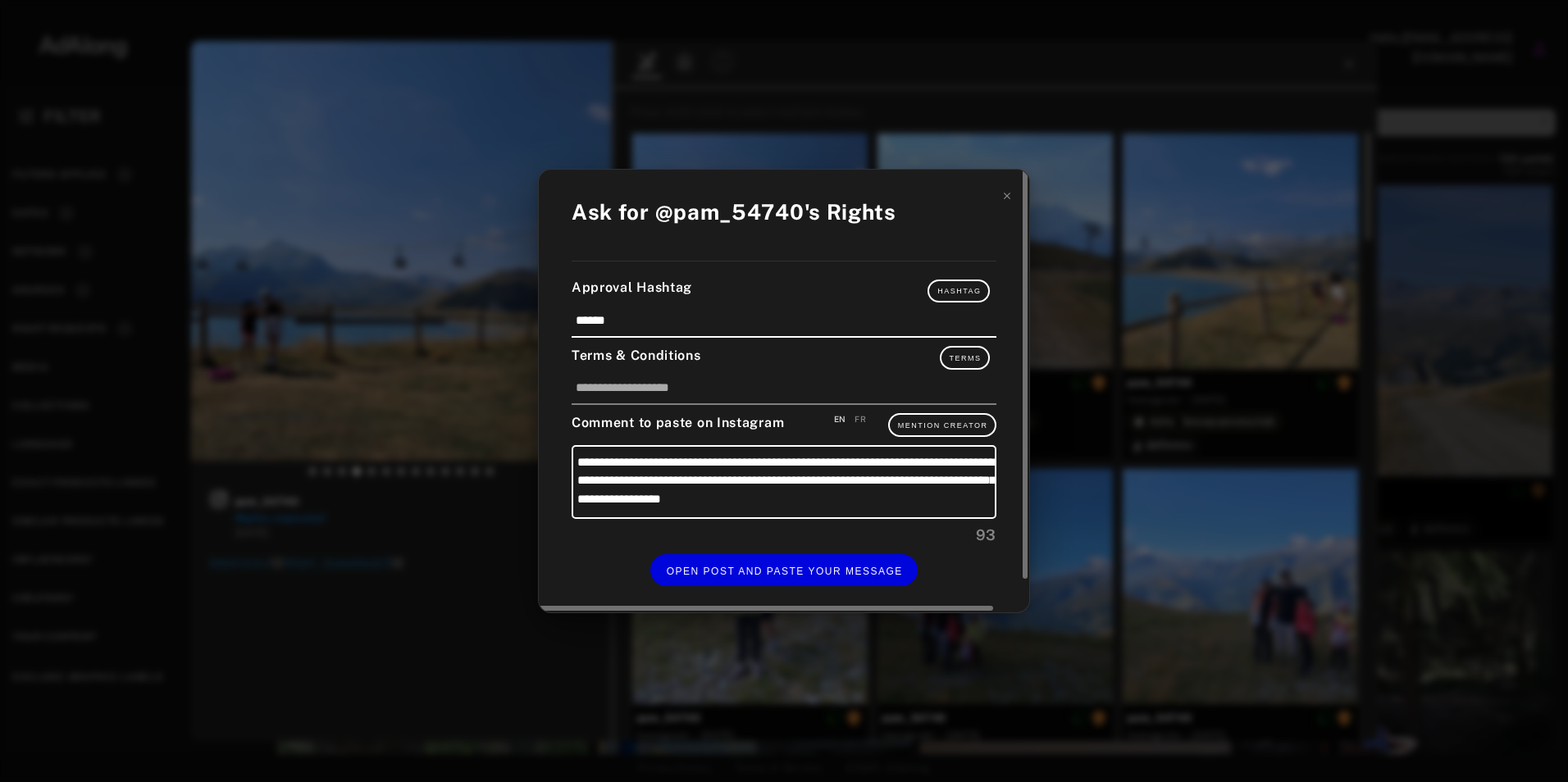
click at [861, 414] on div "FR" at bounding box center [860, 419] width 11 height 12
type textarea "**********"
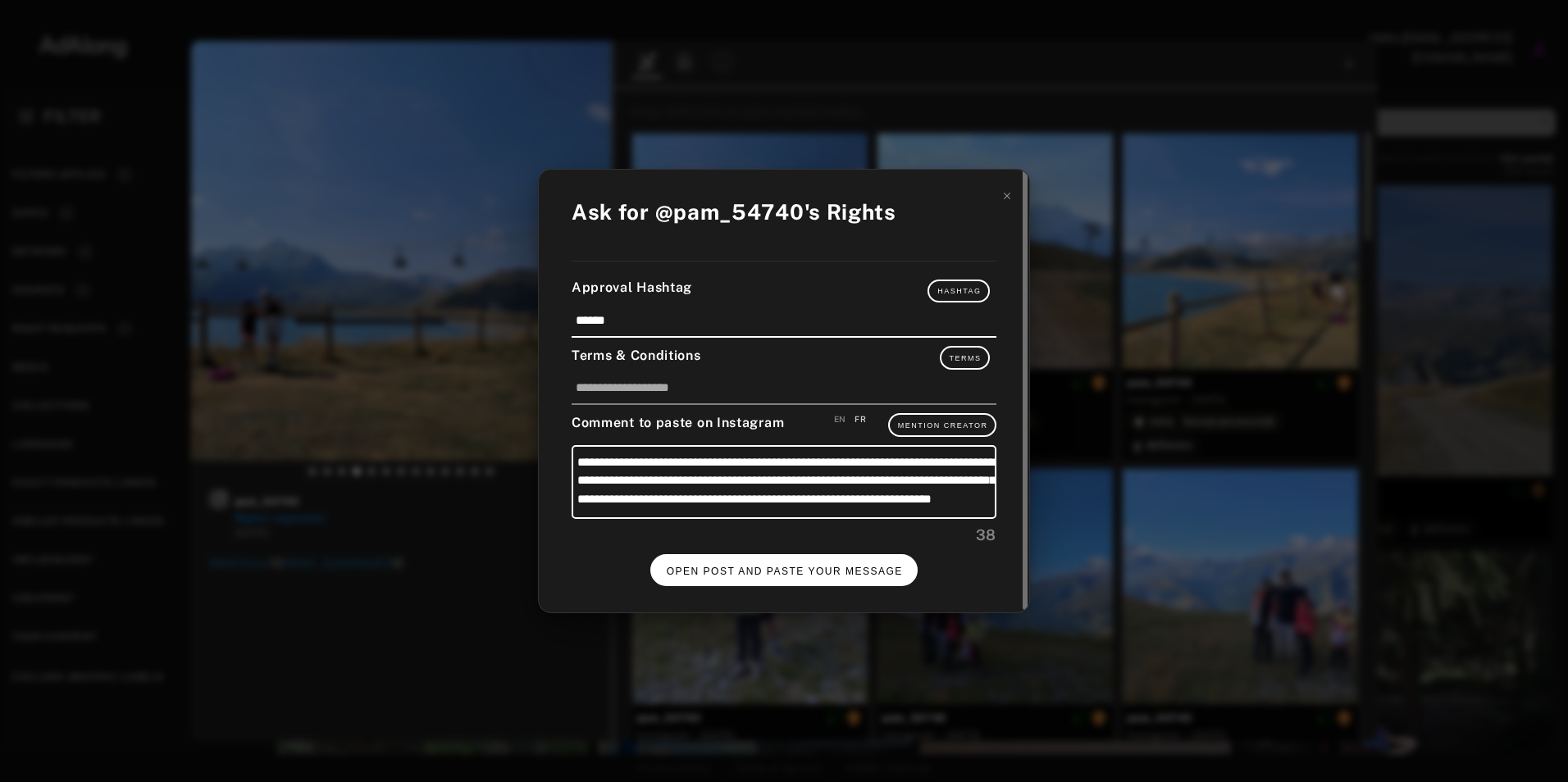
click at [826, 568] on span "OPEN POST AND PASTE YOUR MESSAGE" at bounding box center [785, 571] width 236 height 11
click at [791, 576] on span "DONE" at bounding box center [784, 571] width 33 height 11
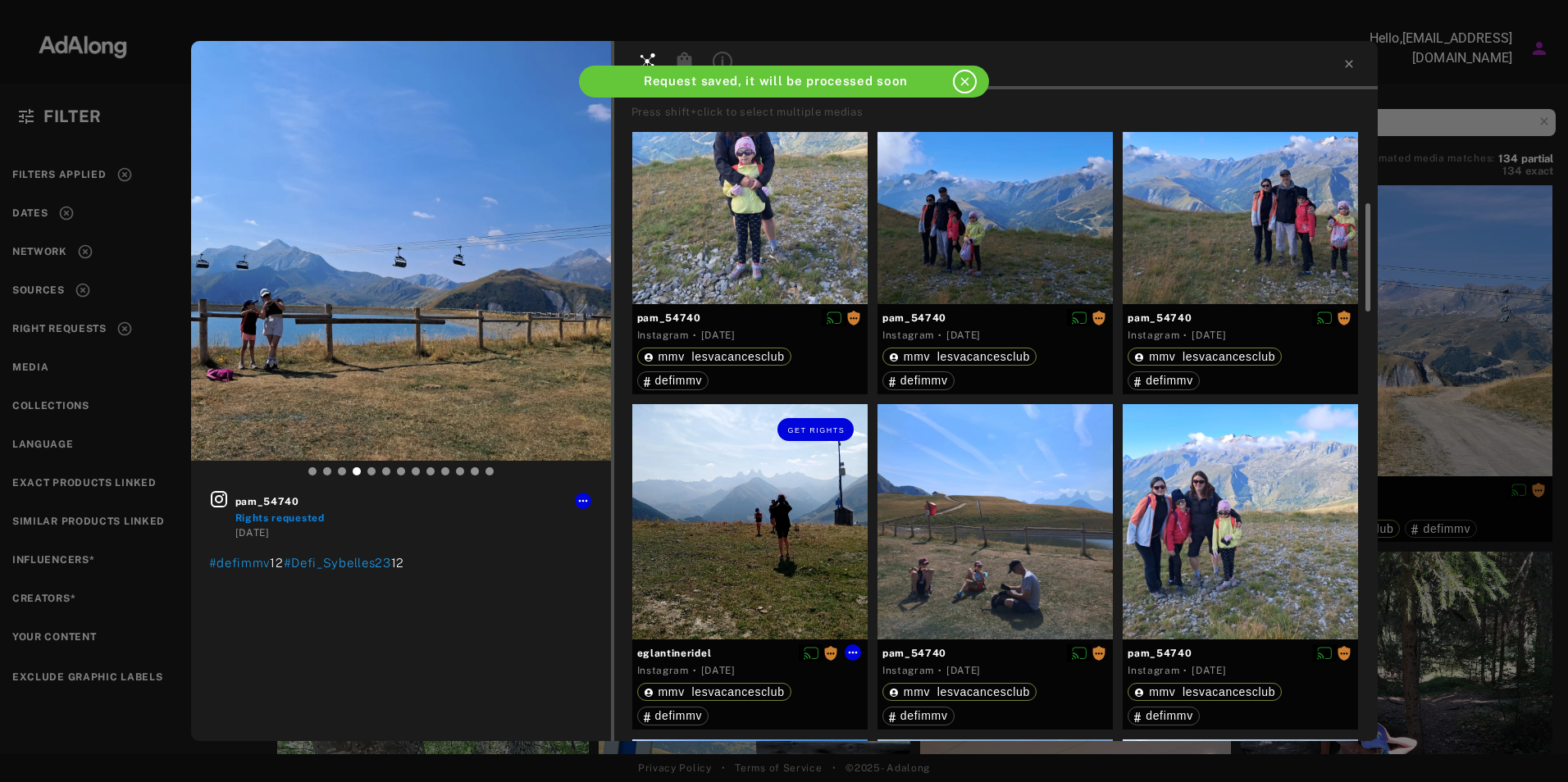
scroll to position [652, 0]
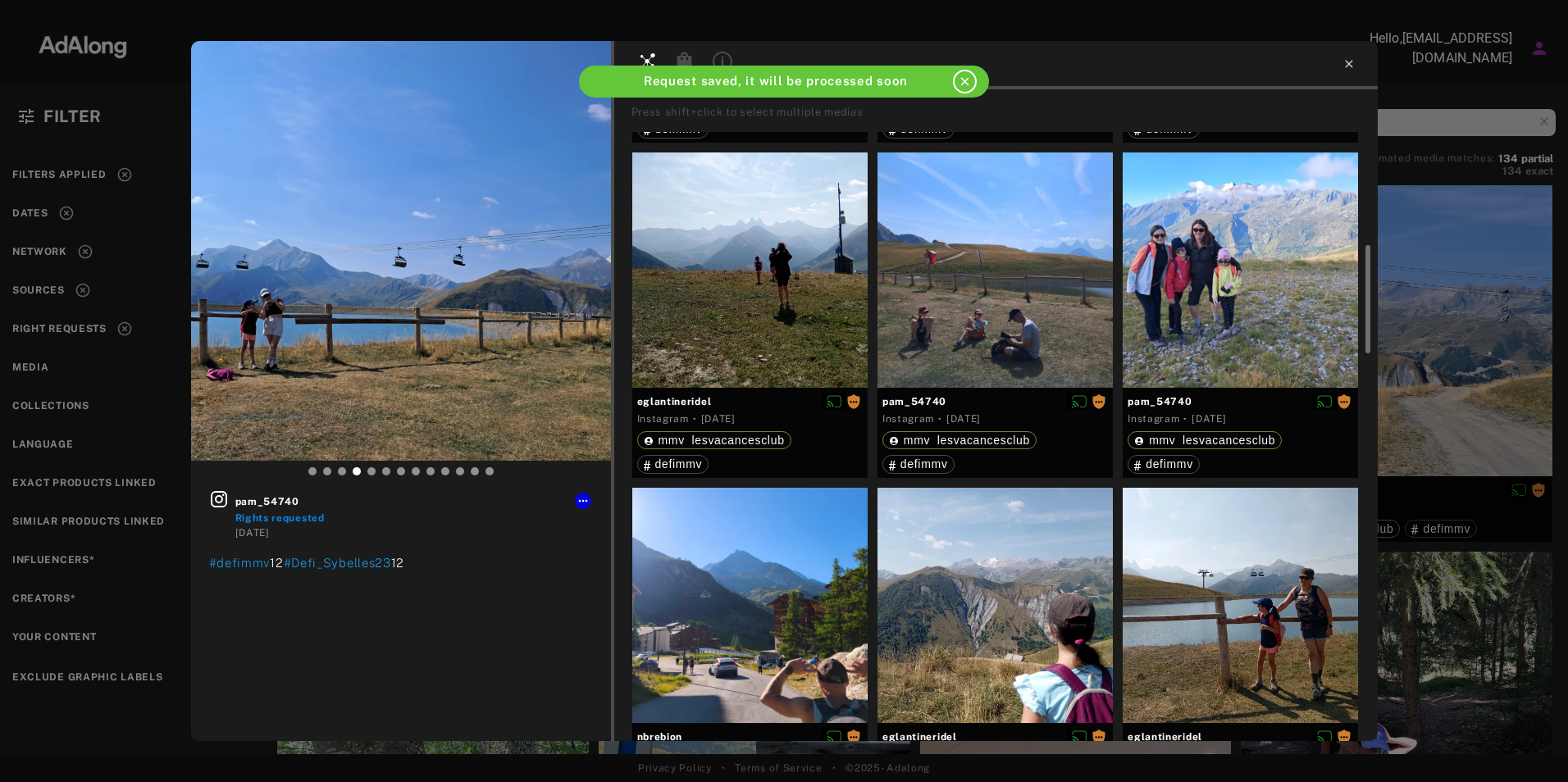
click at [1353, 67] on icon at bounding box center [1350, 64] width 13 height 13
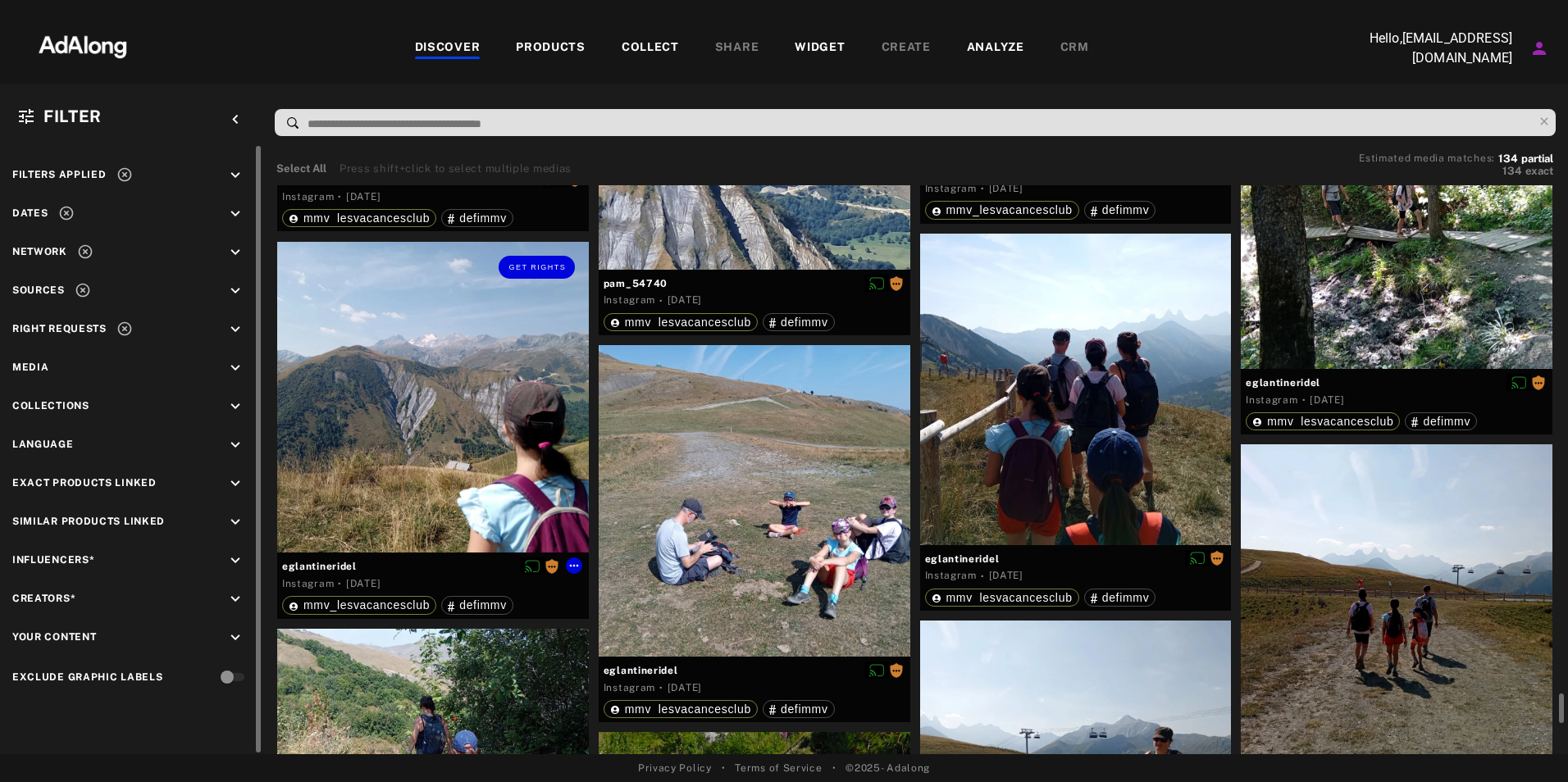
scroll to position [9782, 0]
click at [235, 172] on icon "keyboard_arrow_down" at bounding box center [235, 175] width 18 height 18
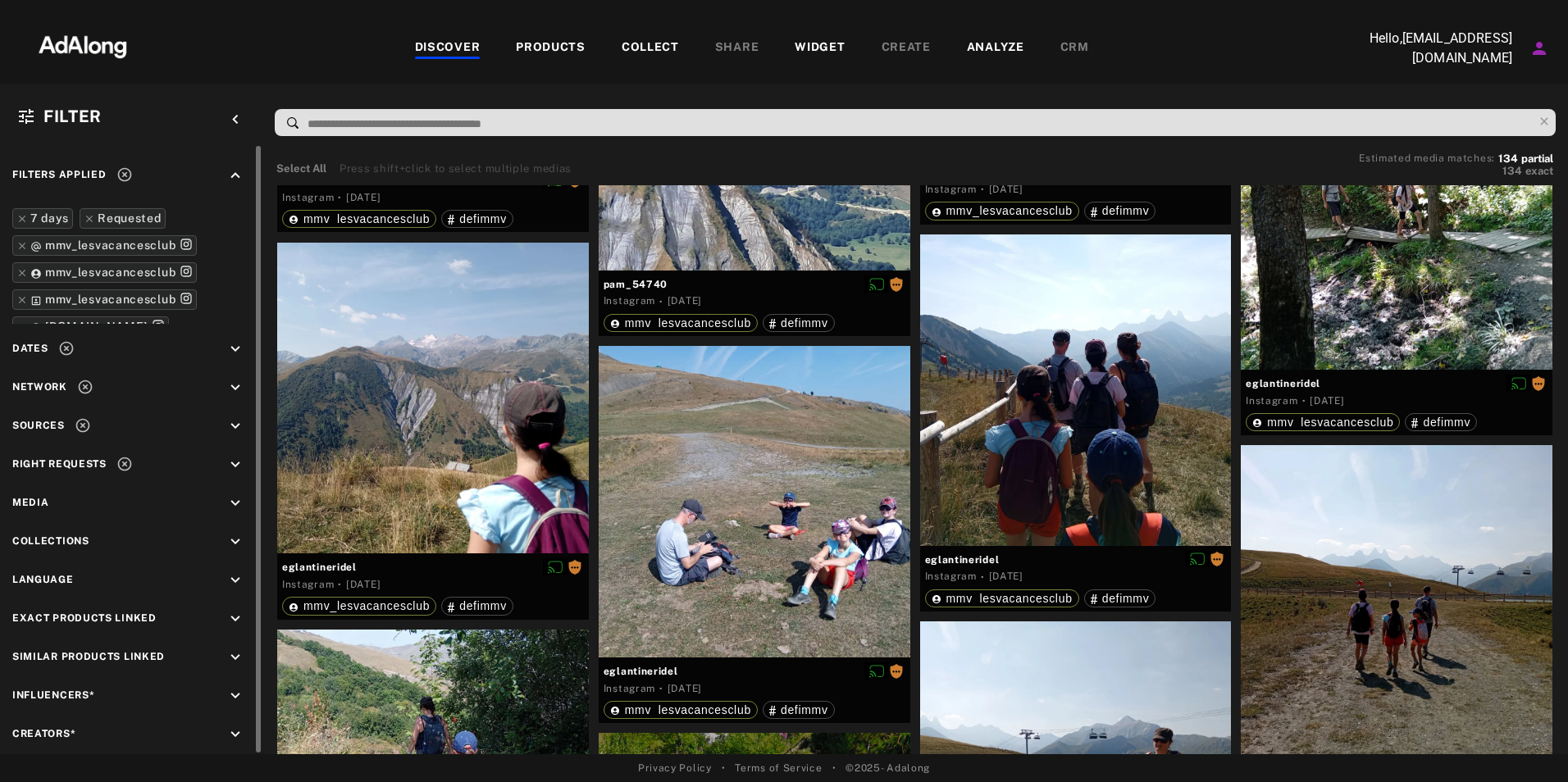
click at [235, 172] on icon "keyboard_arrow_up" at bounding box center [235, 175] width 18 height 18
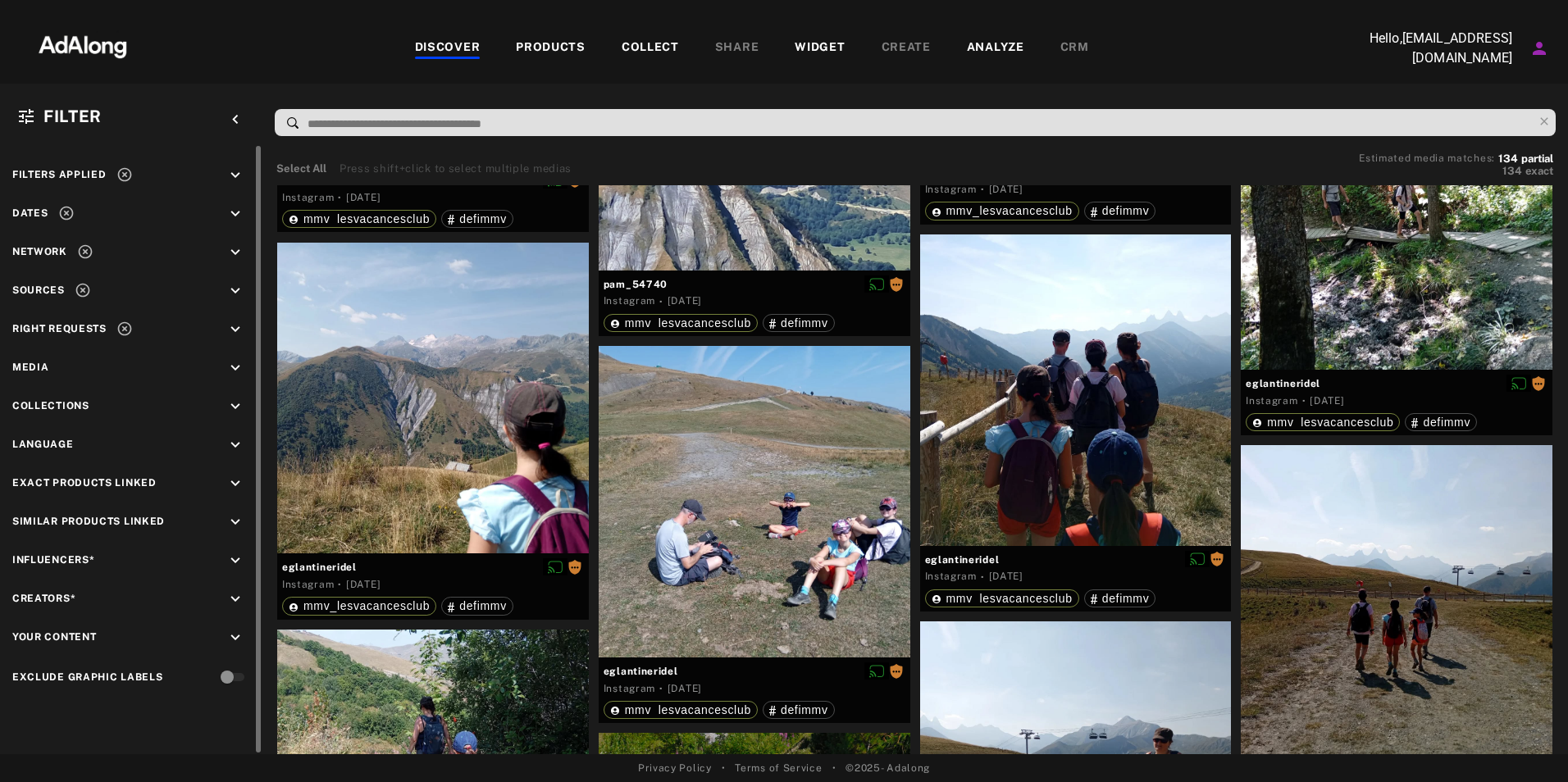
click at [232, 213] on icon "keyboard_arrow_down" at bounding box center [235, 214] width 18 height 18
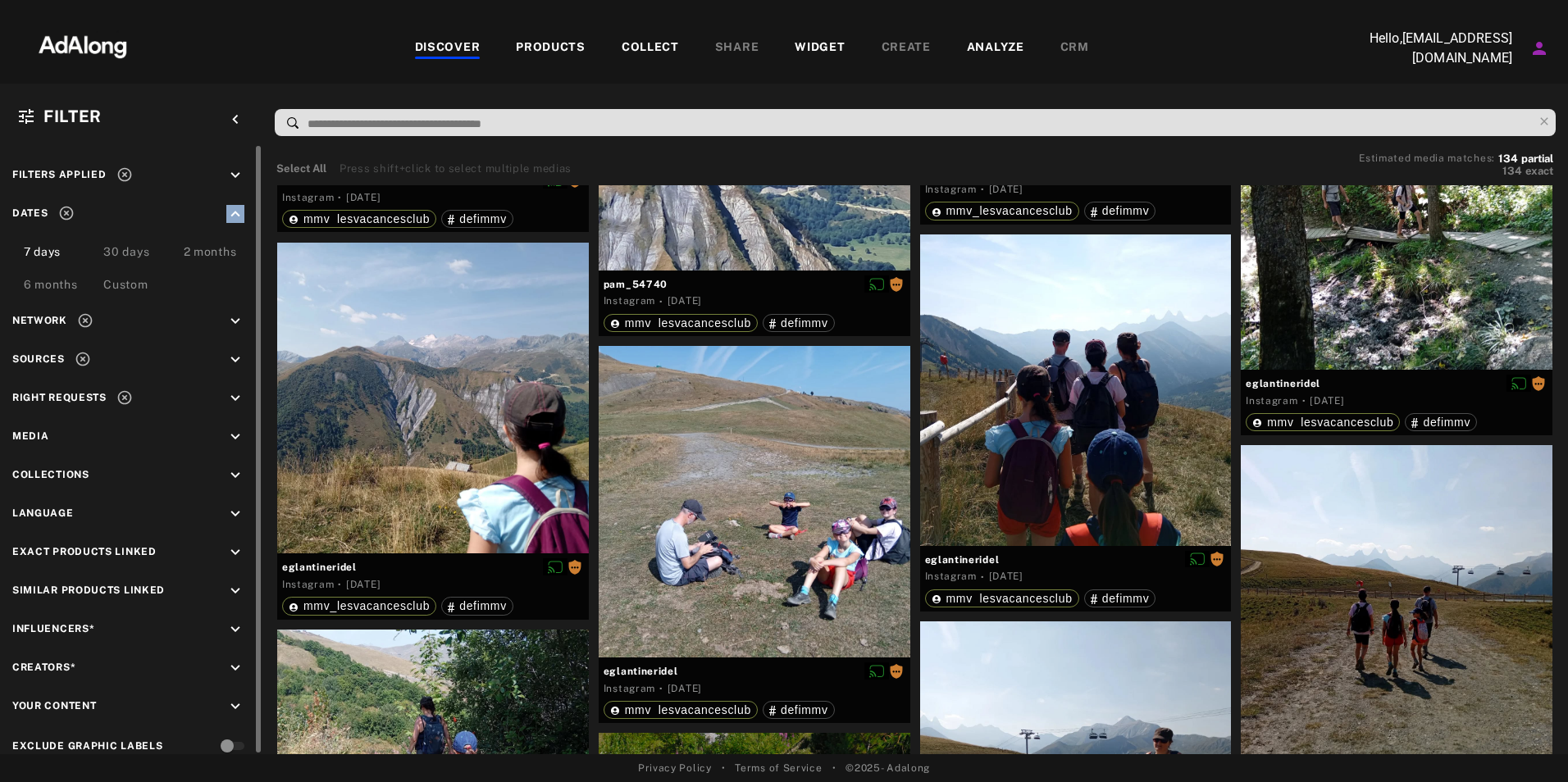
click at [232, 213] on icon "keyboard_arrow_up" at bounding box center [235, 214] width 18 height 18
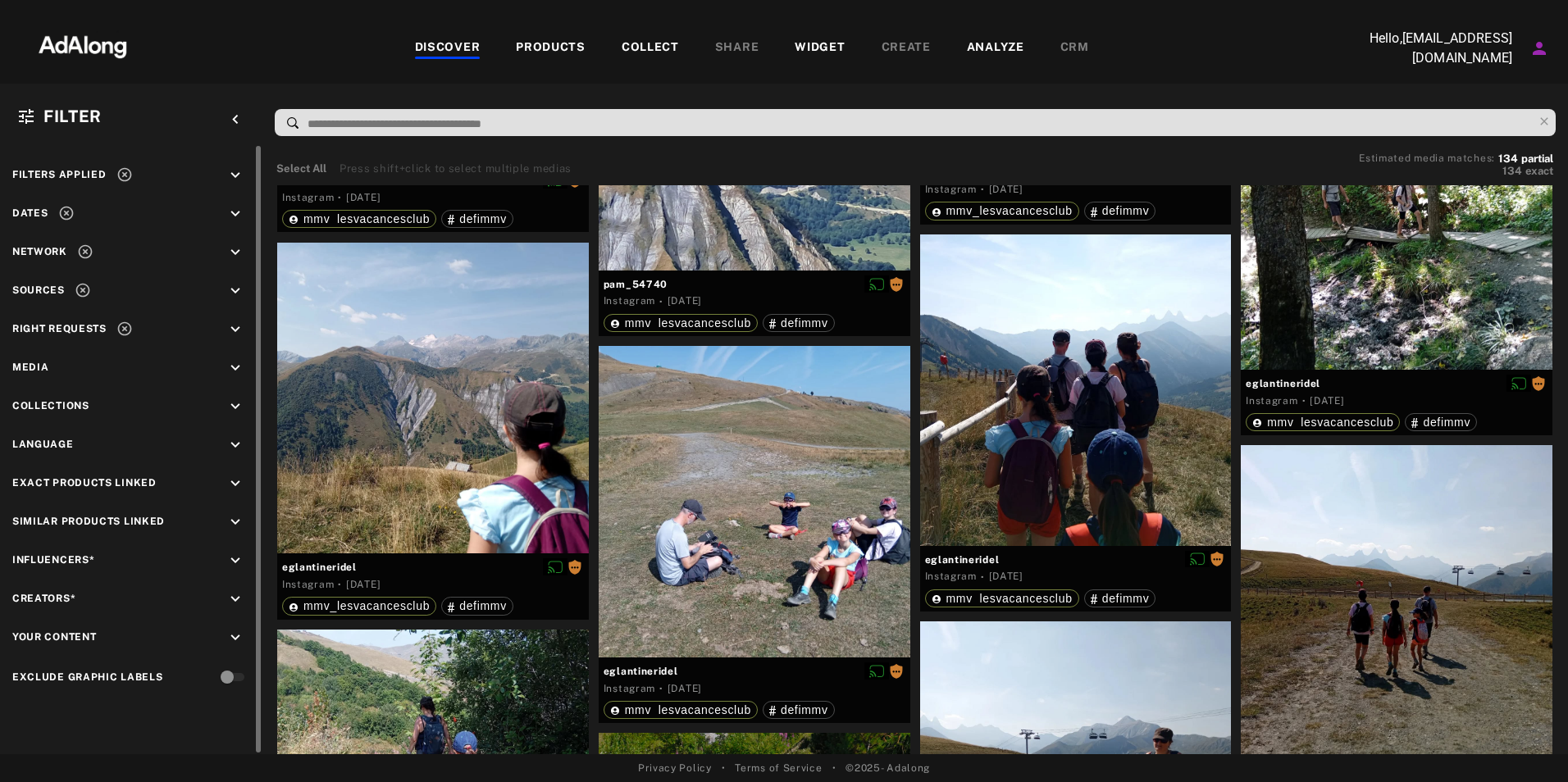
click at [232, 213] on icon "keyboard_arrow_down" at bounding box center [235, 214] width 18 height 18
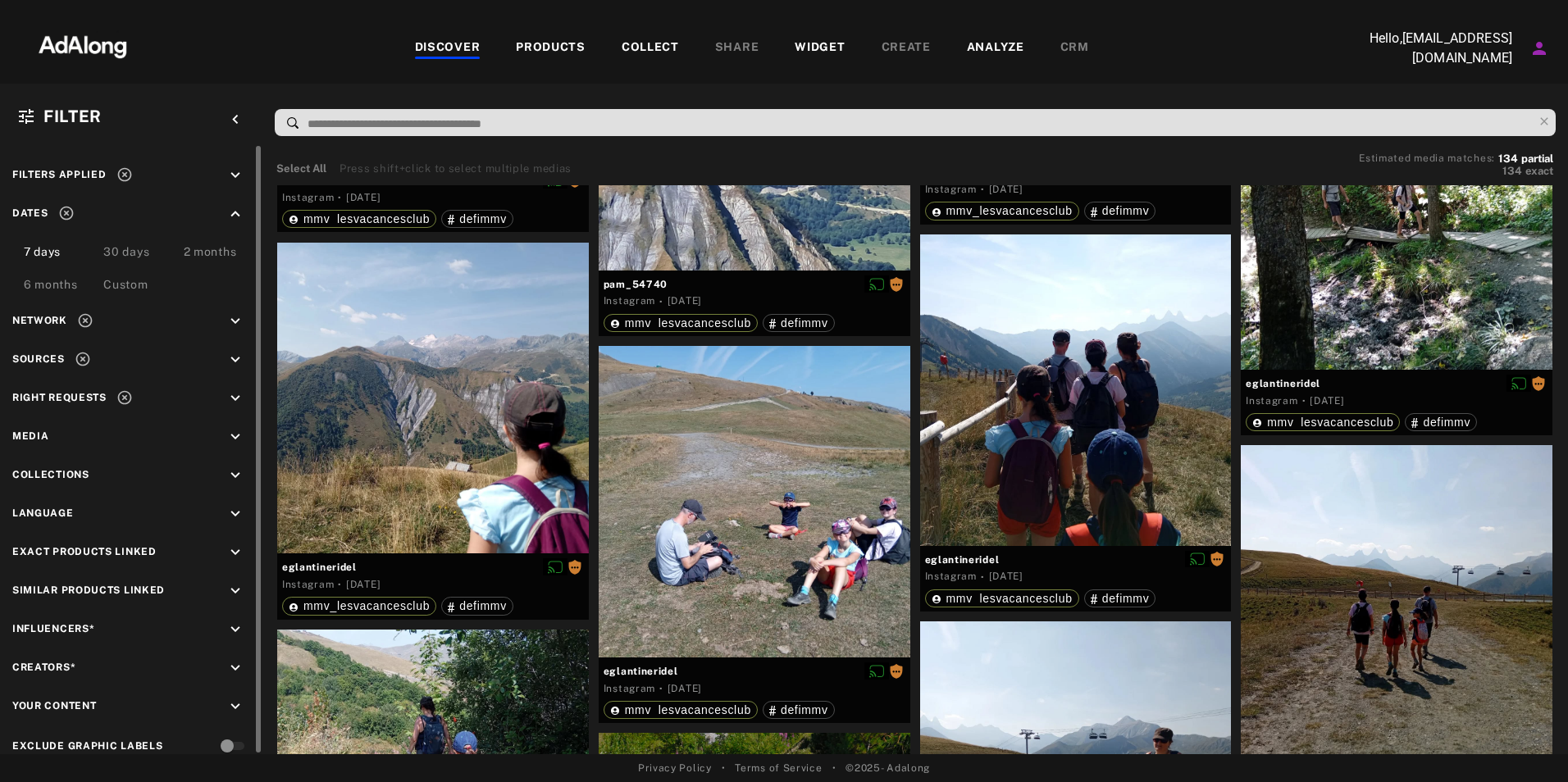
click at [138, 246] on div "30 days" at bounding box center [126, 253] width 46 height 20
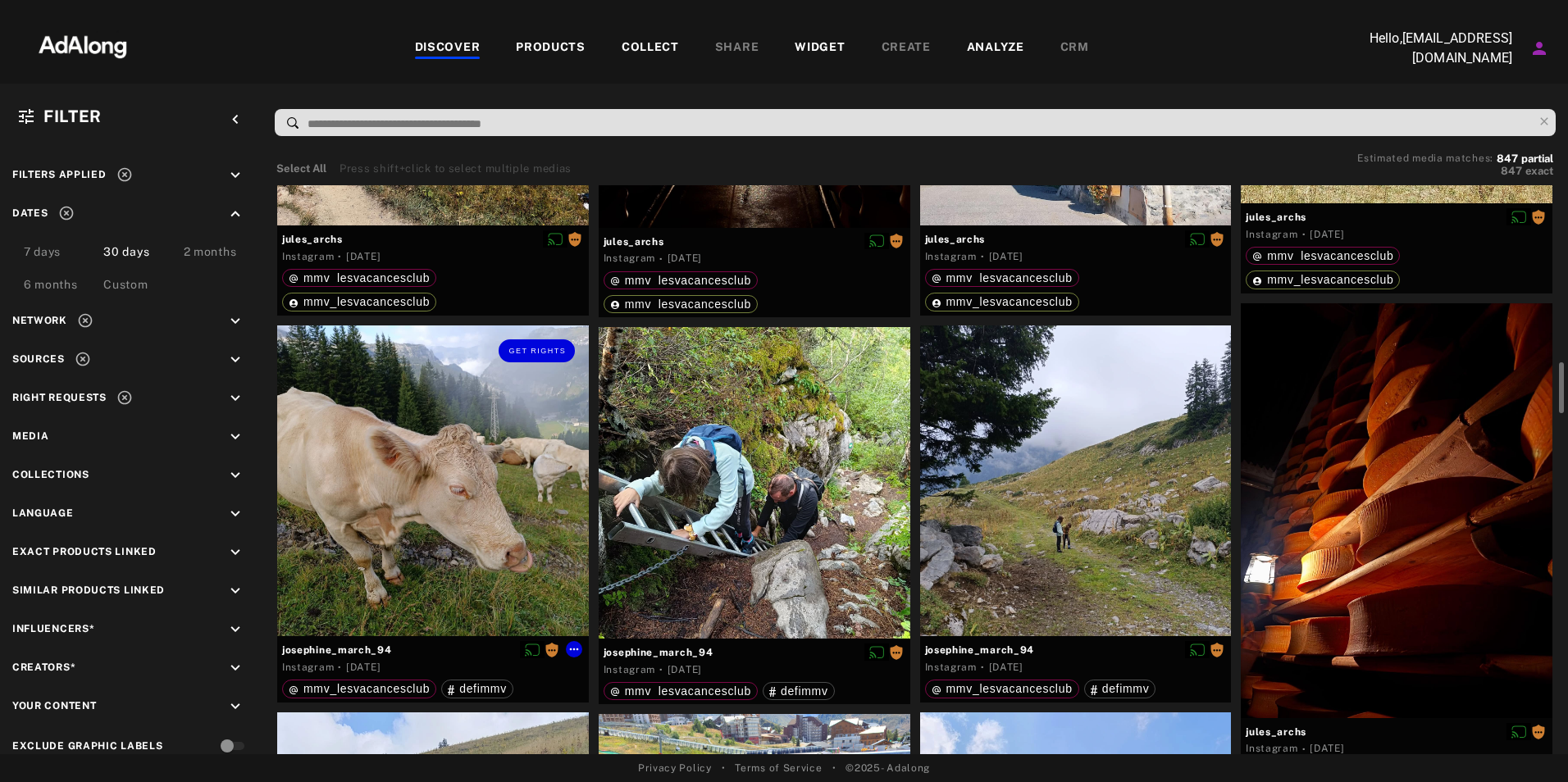
scroll to position [1946, 0]
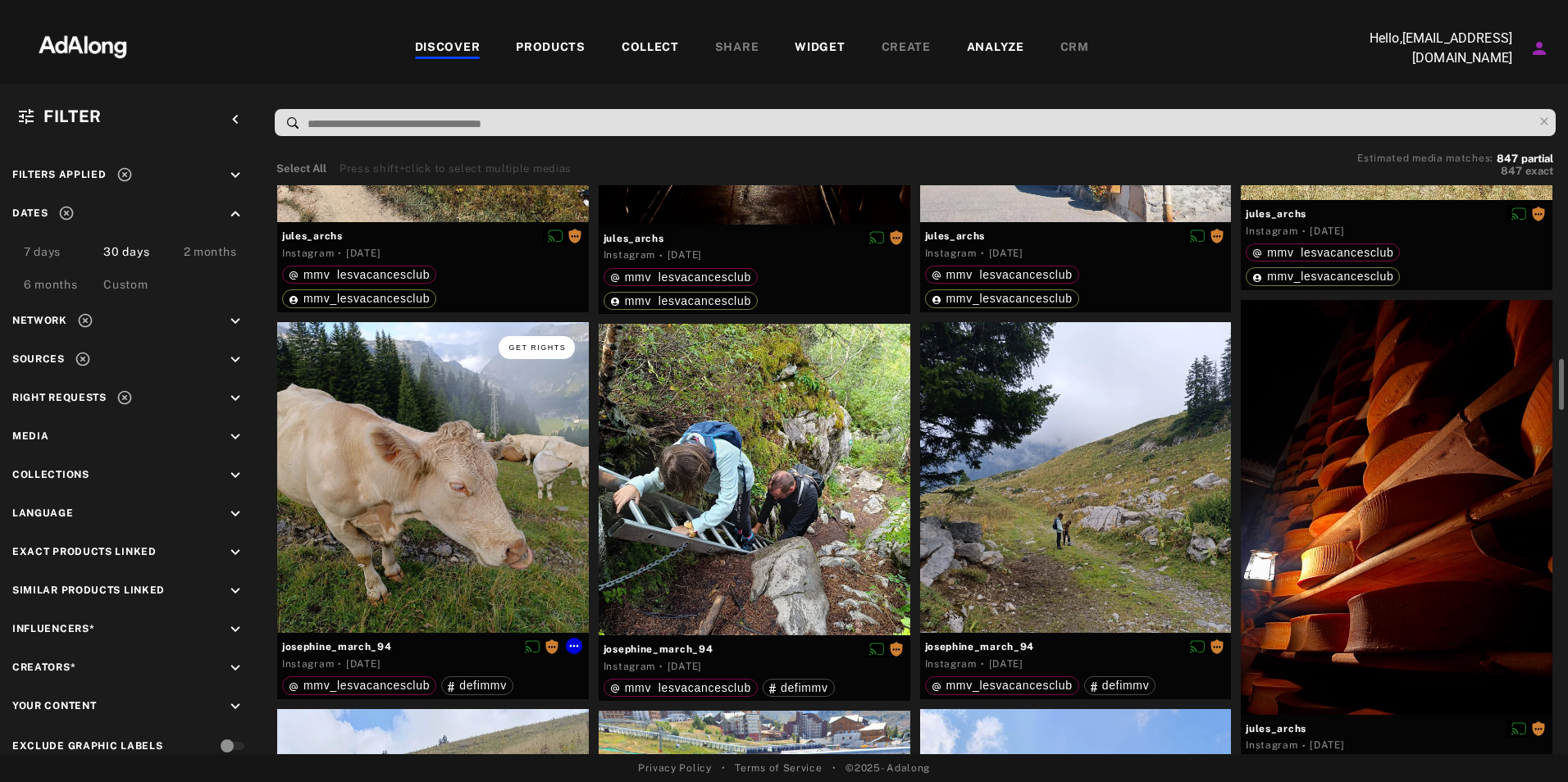
click at [516, 353] on button "Get rights" at bounding box center [536, 347] width 76 height 23
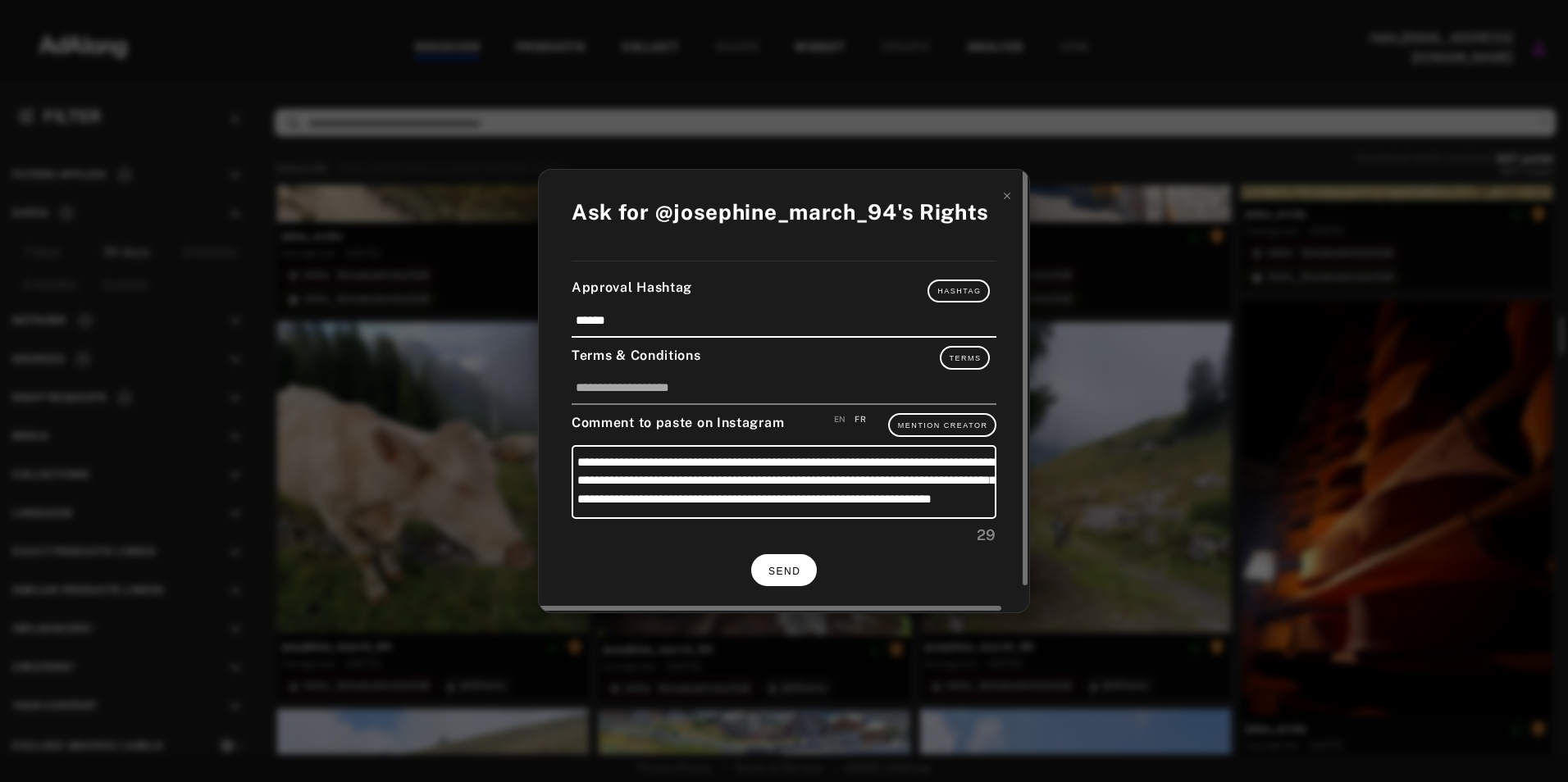
click at [786, 559] on button "SEND" at bounding box center [784, 570] width 65 height 32
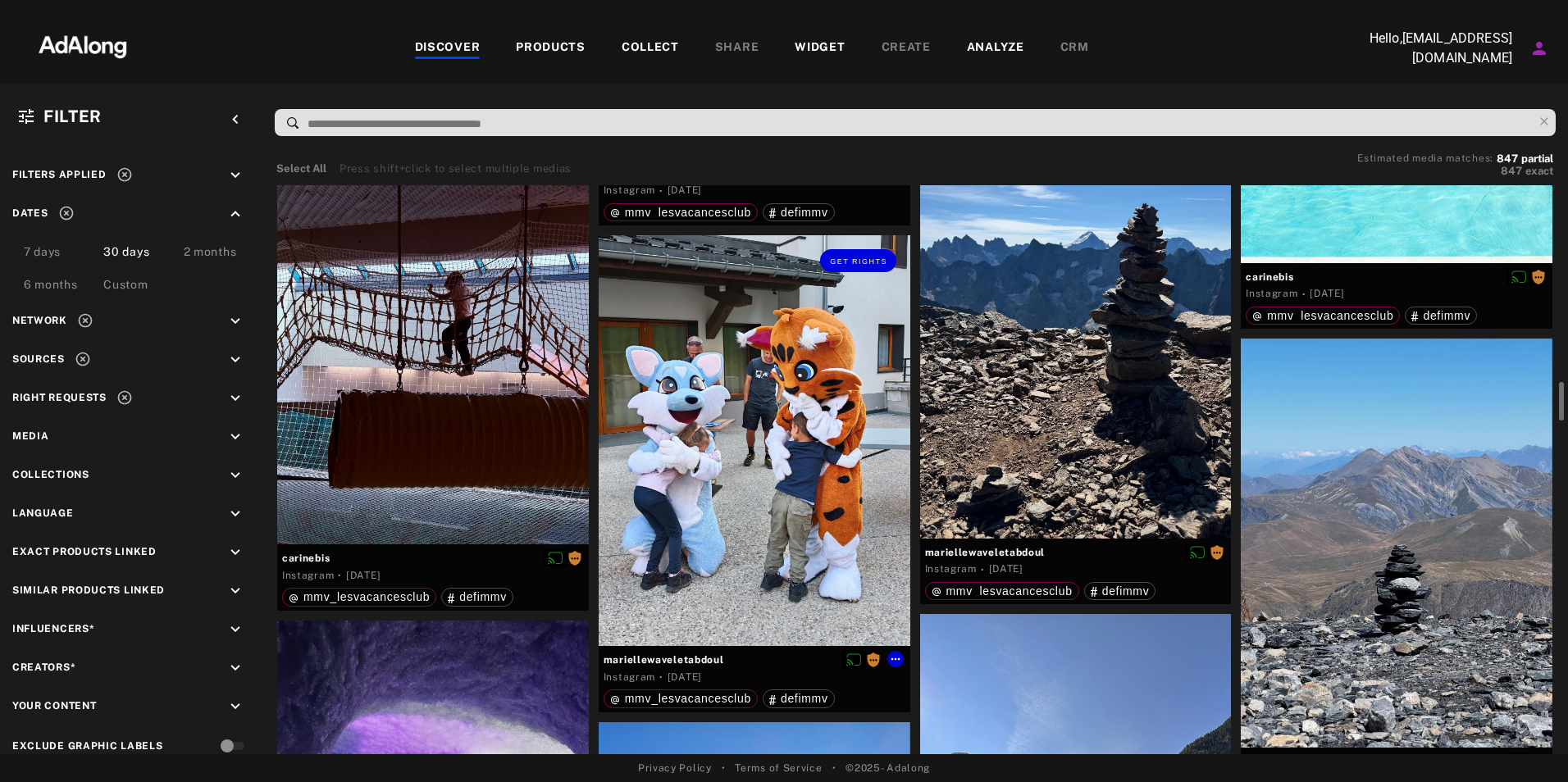
scroll to position [2913, 0]
click at [839, 266] on span "Get rights" at bounding box center [859, 262] width 57 height 9
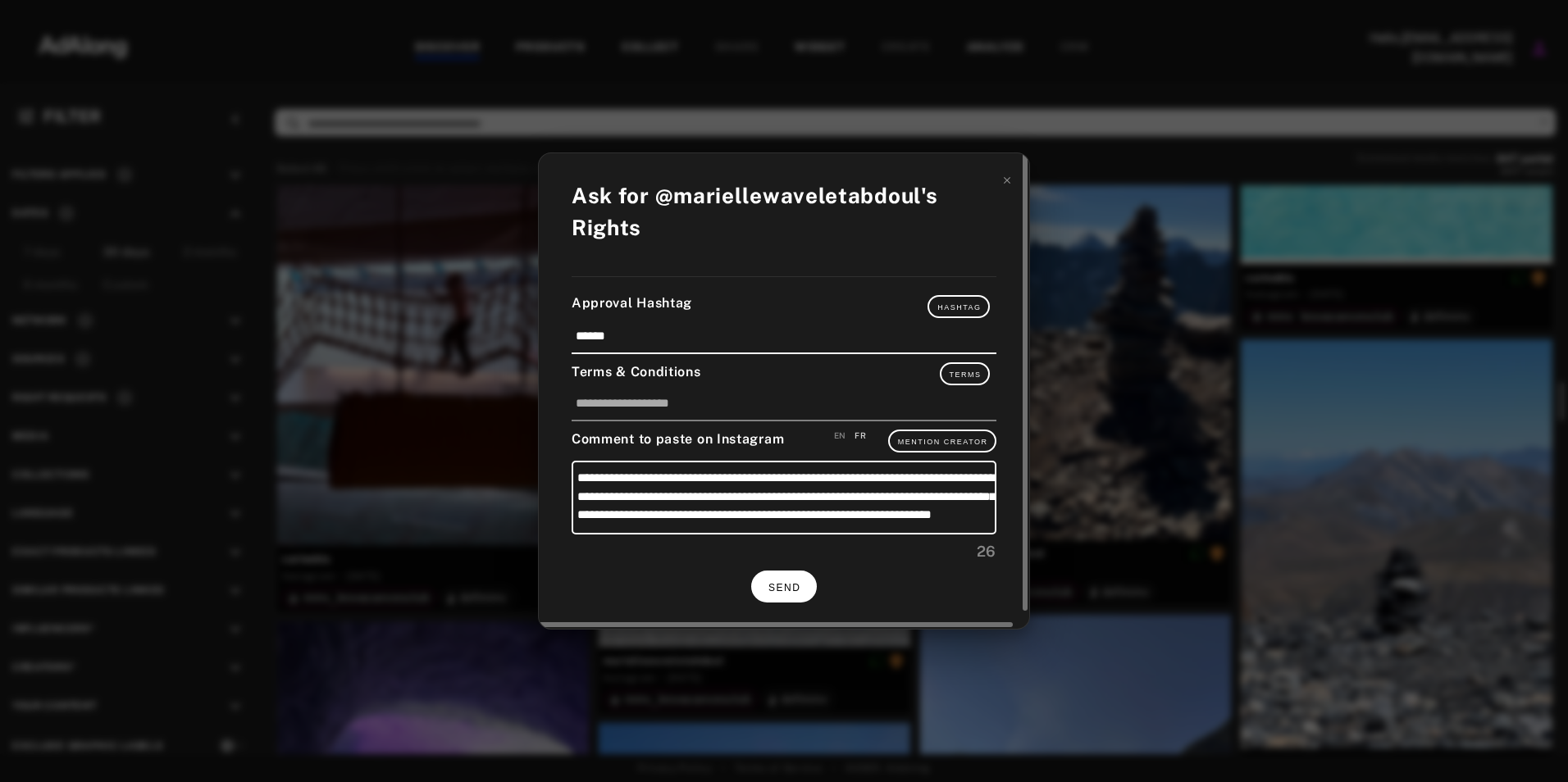
click at [787, 576] on button "SEND" at bounding box center [784, 586] width 65 height 32
